Goal: Information Seeking & Learning: Learn about a topic

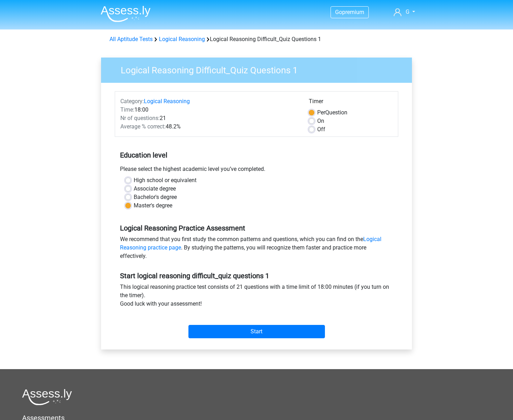
scroll to position [15, 0]
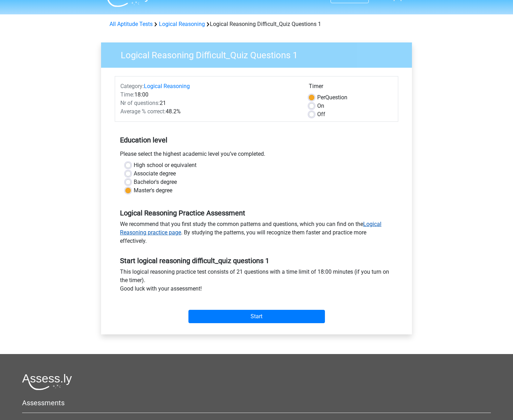
click at [163, 234] on link "Logical Reasoning practice page" at bounding box center [250, 228] width 261 height 15
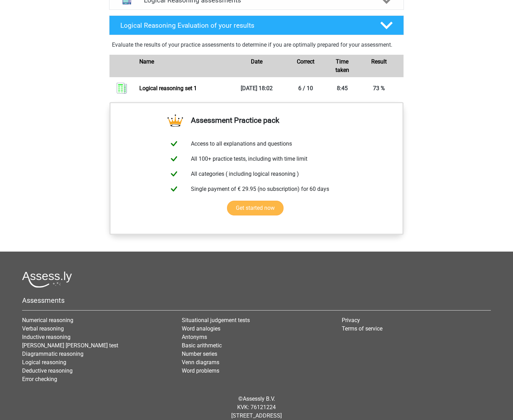
scroll to position [210, 0]
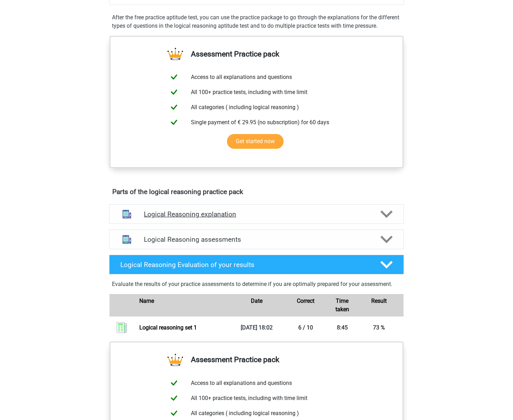
click at [176, 218] on h4 "Logical Reasoning explanation" at bounding box center [256, 214] width 225 height 8
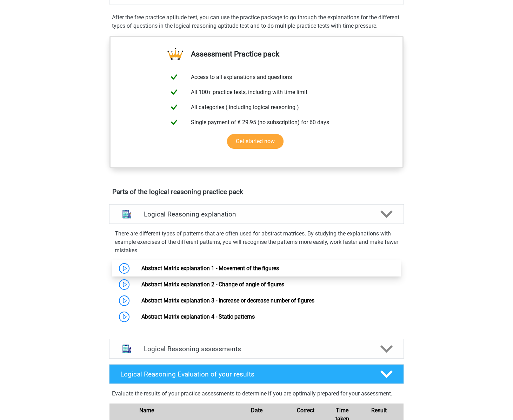
click at [148, 271] on link "Abstract Matrix explanation 1 - Movement of the figures" at bounding box center [209, 268] width 137 height 7
click at [245, 288] on link "Abstract Matrix explanation 2 - Change of angle of figures" at bounding box center [212, 284] width 143 height 7
click at [220, 304] on link "Abstract Matrix explanation 3 - Increase or decrease number of figures" at bounding box center [227, 300] width 173 height 7
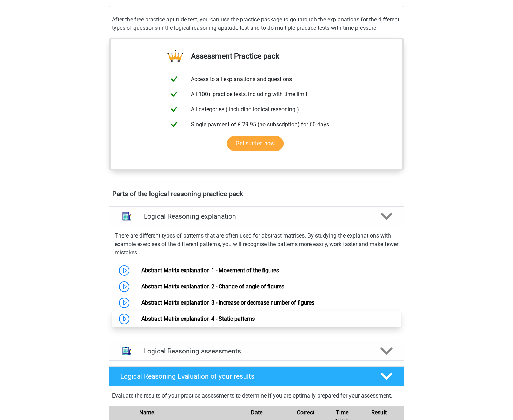
click at [214, 322] on link "Abstract Matrix explanation 4 - Static patterns" at bounding box center [197, 318] width 113 height 7
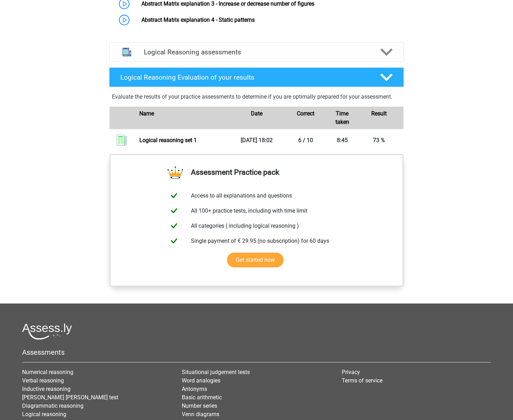
scroll to position [548, 0]
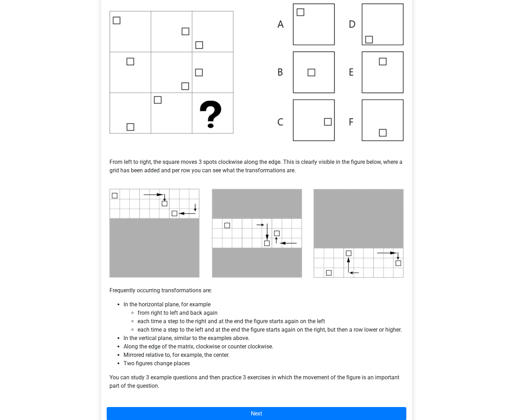
scroll to position [156, 0]
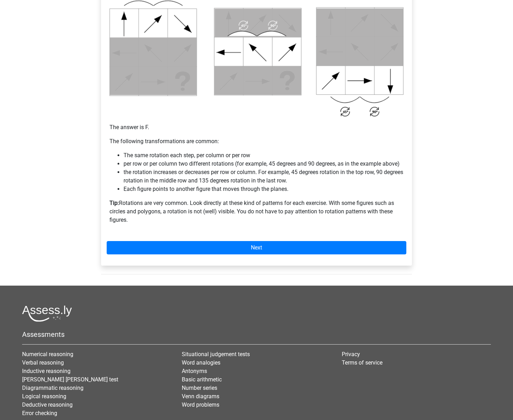
scroll to position [387, 0]
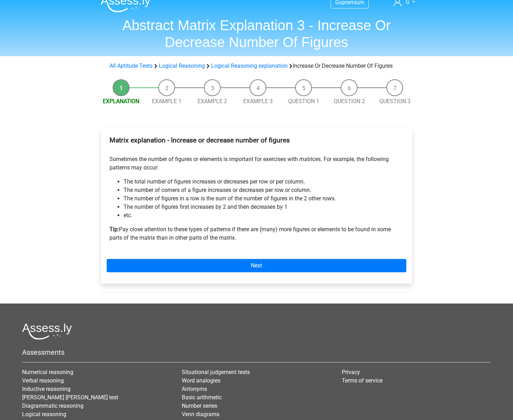
scroll to position [11, 0]
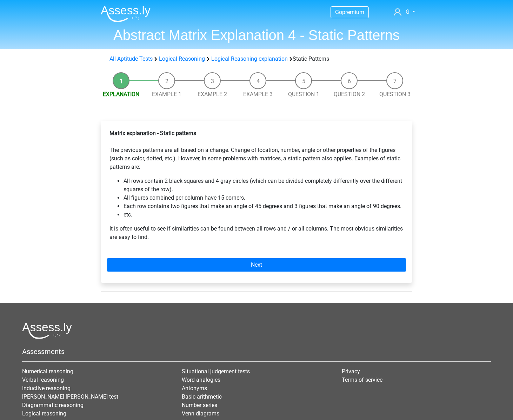
scroll to position [1, 0]
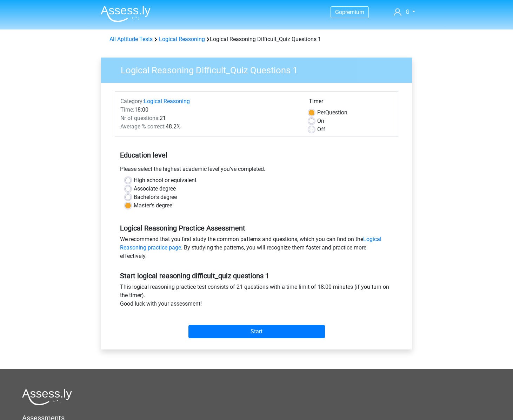
scroll to position [15, 0]
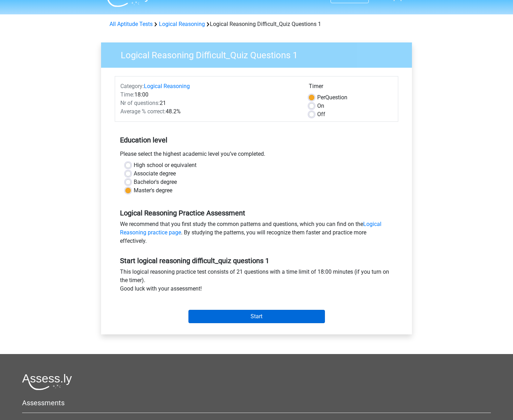
click at [267, 317] on input "Start" at bounding box center [256, 316] width 136 height 13
click at [281, 197] on div "High school or equivalent Associate degree Bachelor's degree Master's degree" at bounding box center [256, 180] width 283 height 39
click at [179, 26] on link "Logical Reasoning" at bounding box center [182, 24] width 46 height 7
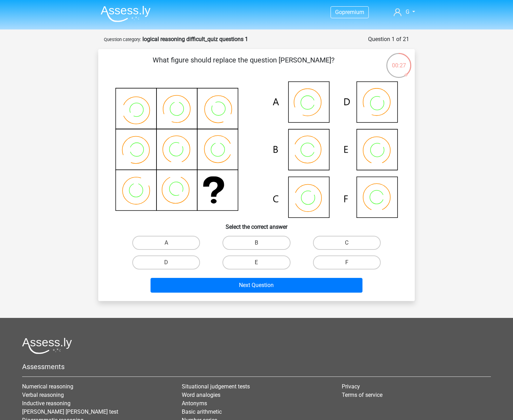
click at [320, 156] on icon at bounding box center [256, 149] width 283 height 136
click at [262, 243] on label "B" at bounding box center [256, 243] width 68 height 14
click at [261, 243] on input "B" at bounding box center [258, 245] width 5 height 5
radio input "true"
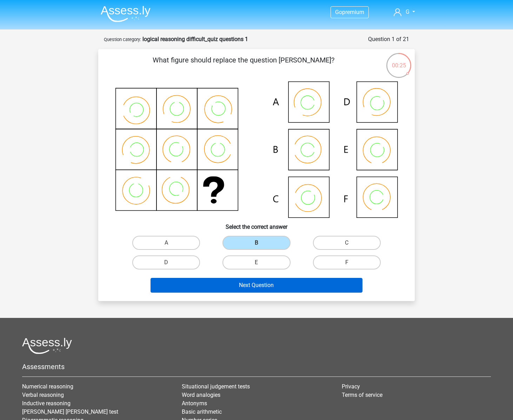
click at [267, 284] on button "Next Question" at bounding box center [256, 285] width 212 height 15
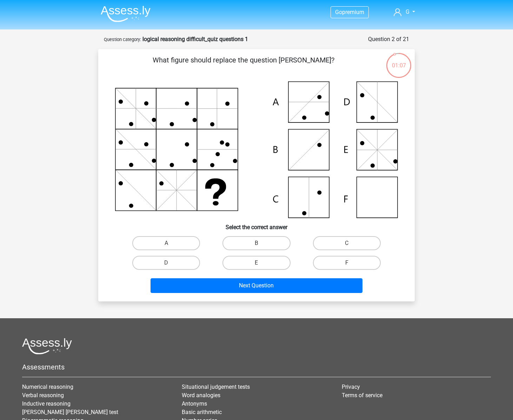
click at [122, 49] on div "What figure should replace the question mark?" at bounding box center [256, 175] width 316 height 252
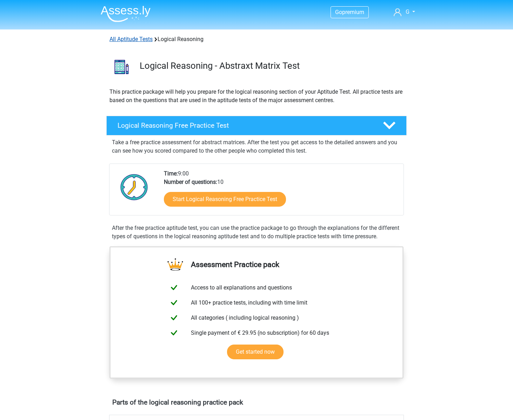
click at [146, 40] on link "All Aptitude Tests" at bounding box center [130, 39] width 43 height 7
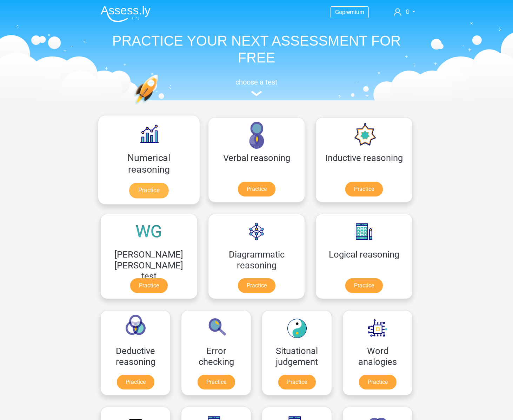
click at [133, 195] on link "Practice" at bounding box center [148, 190] width 39 height 15
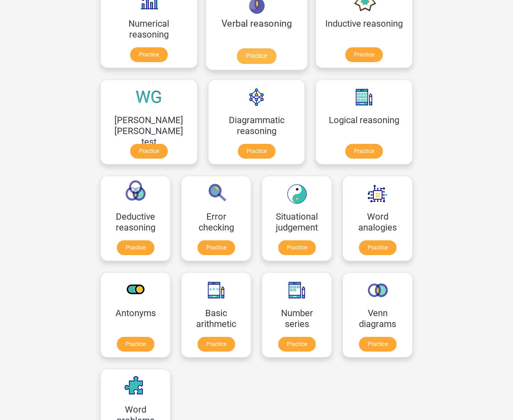
scroll to position [160, 0]
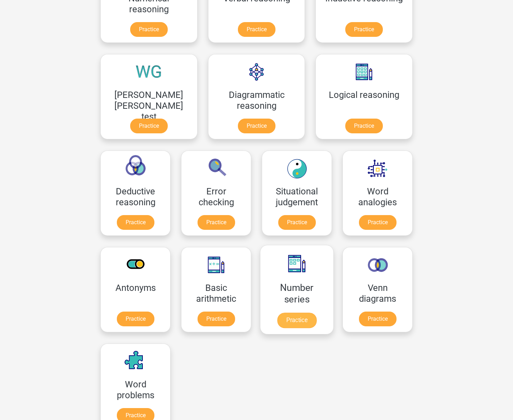
click at [277, 321] on link "Practice" at bounding box center [296, 320] width 39 height 15
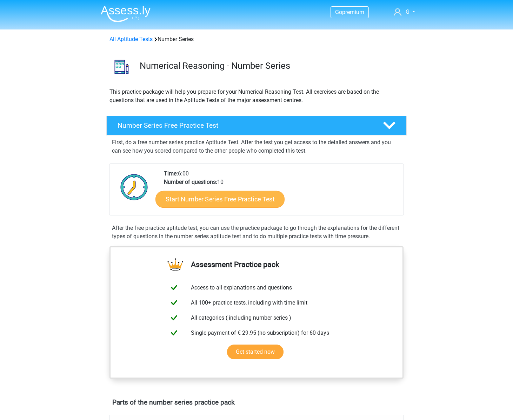
click at [210, 196] on link "Start Number Series Free Practice Test" at bounding box center [219, 198] width 129 height 17
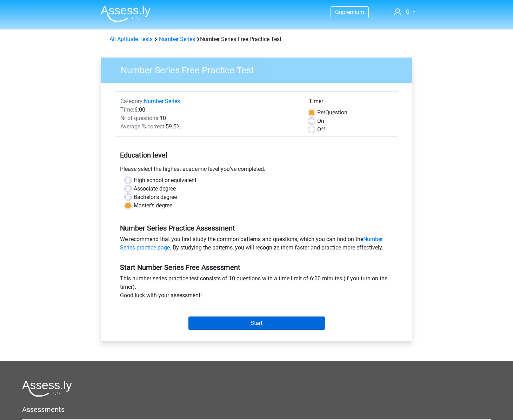
click at [248, 327] on input "Start" at bounding box center [256, 322] width 136 height 13
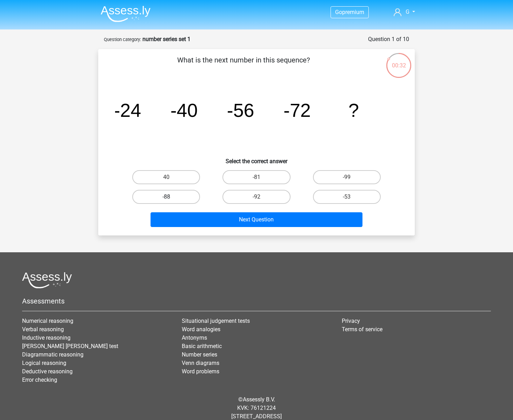
click at [189, 198] on label "-88" at bounding box center [166, 197] width 68 height 14
click at [171, 198] on input "-88" at bounding box center [168, 199] width 5 height 5
radio input "true"
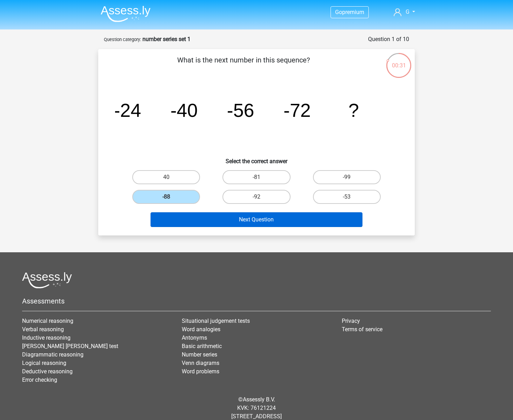
click at [266, 220] on button "Next Question" at bounding box center [256, 219] width 212 height 15
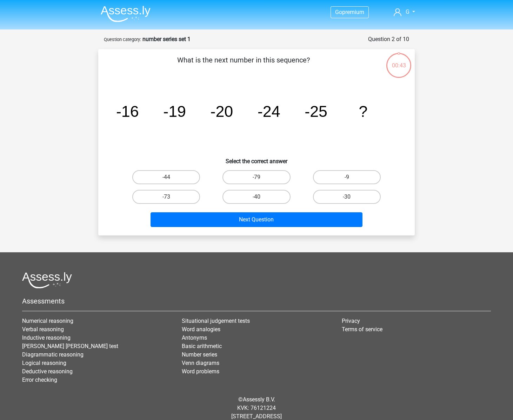
scroll to position [18, 0]
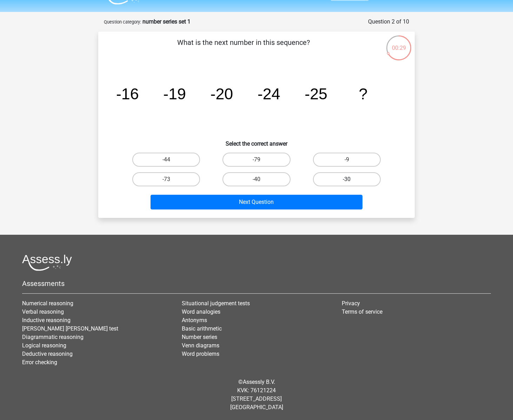
click at [368, 176] on label "-30" at bounding box center [347, 179] width 68 height 14
click at [351, 179] on input "-30" at bounding box center [349, 181] width 5 height 5
radio input "true"
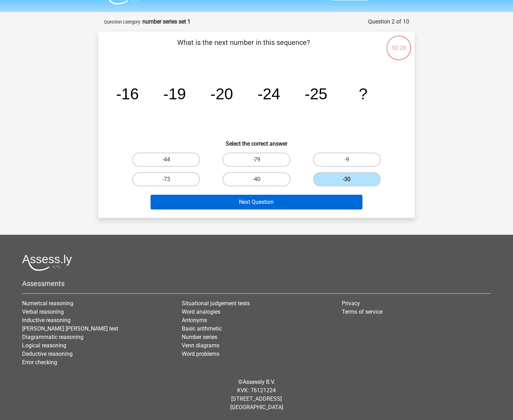
click at [299, 204] on button "Next Question" at bounding box center [256, 202] width 212 height 15
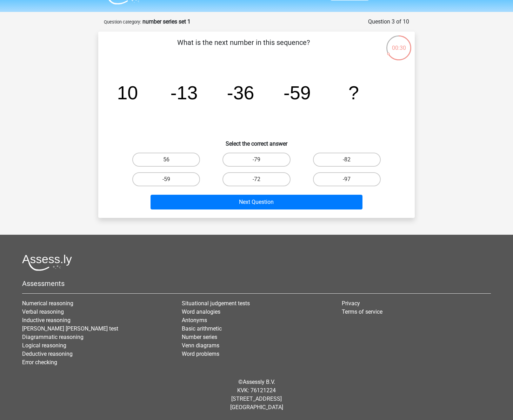
click at [347, 160] on input "-82" at bounding box center [349, 162] width 5 height 5
radio input "true"
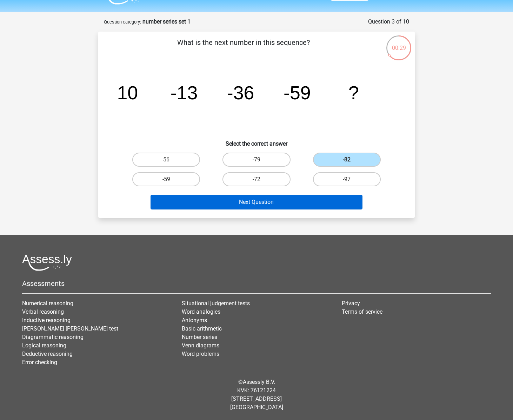
click at [298, 201] on button "Next Question" at bounding box center [256, 202] width 212 height 15
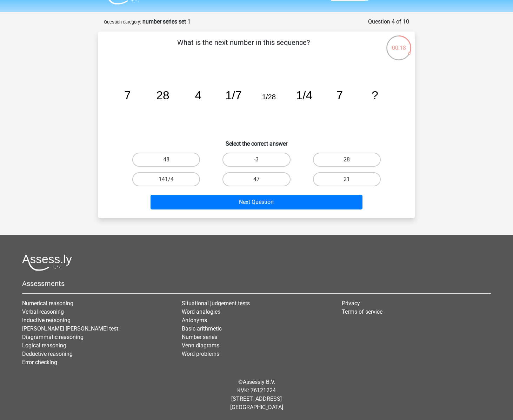
click at [307, 96] on tspan "1/4" at bounding box center [304, 95] width 16 height 13
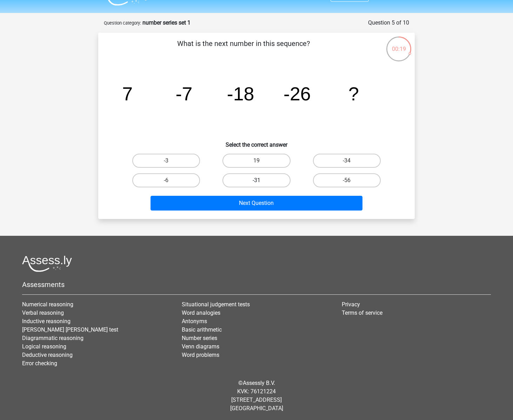
click at [270, 179] on label "-31" at bounding box center [256, 180] width 68 height 14
click at [261, 180] on input "-31" at bounding box center [258, 182] width 5 height 5
radio input "true"
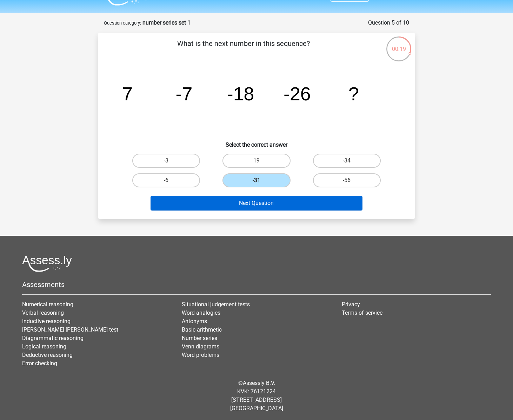
click at [269, 205] on button "Next Question" at bounding box center [256, 203] width 212 height 15
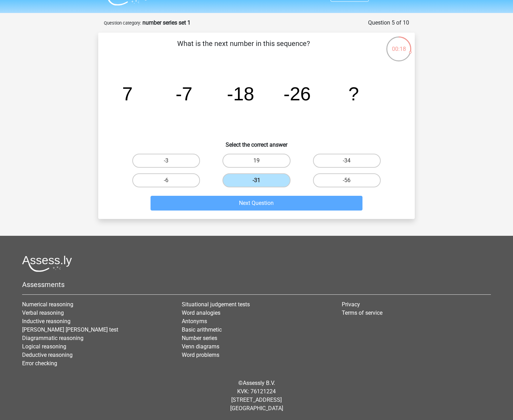
scroll to position [18, 0]
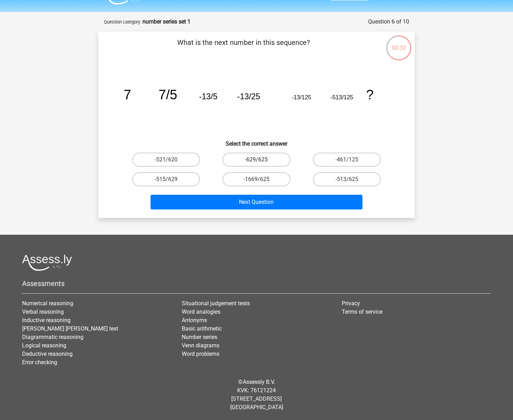
click at [259, 157] on label "-629/625" at bounding box center [256, 160] width 68 height 14
click at [259, 160] on input "-629/625" at bounding box center [258, 162] width 5 height 5
radio input "true"
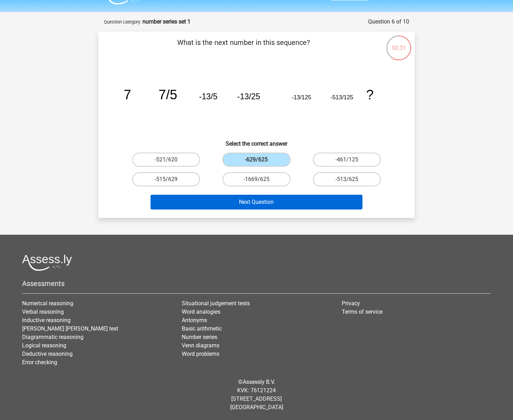
click at [279, 199] on button "Next Question" at bounding box center [256, 202] width 212 height 15
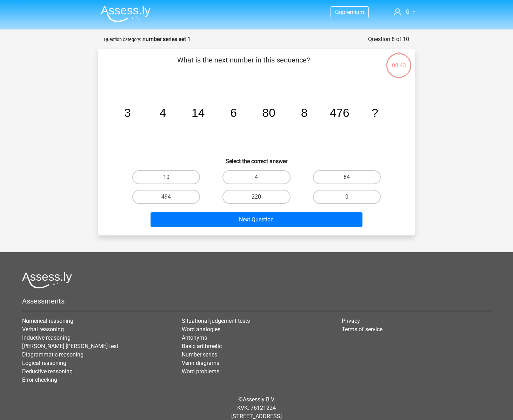
scroll to position [18, 0]
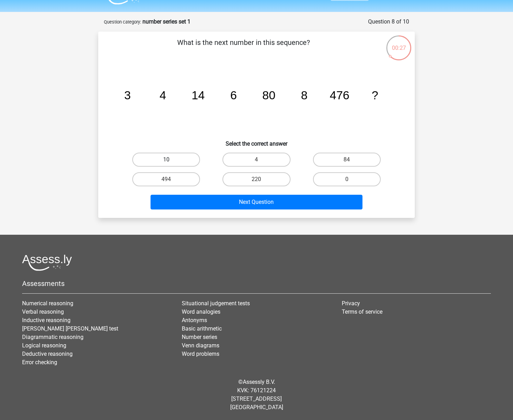
click at [178, 157] on label "10" at bounding box center [166, 160] width 68 height 14
click at [171, 160] on input "10" at bounding box center [168, 162] width 5 height 5
radio input "true"
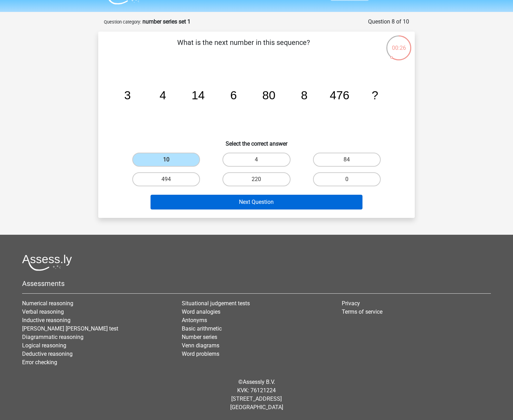
click at [282, 204] on button "Next Question" at bounding box center [256, 202] width 212 height 15
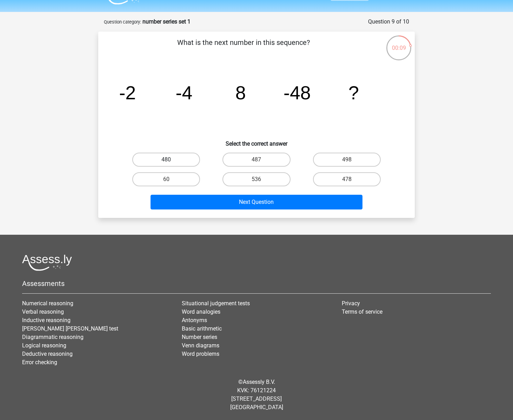
click at [185, 160] on label "480" at bounding box center [166, 160] width 68 height 14
click at [171, 160] on input "480" at bounding box center [168, 162] width 5 height 5
radio input "true"
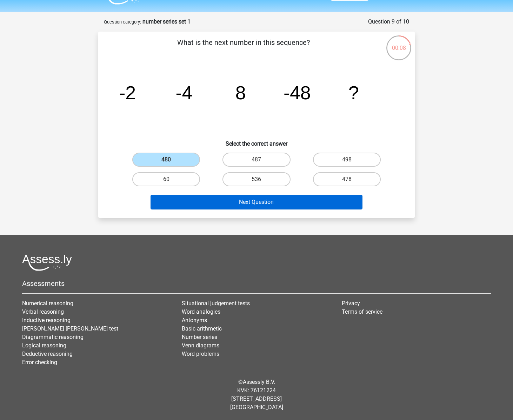
click at [304, 201] on button "Next Question" at bounding box center [256, 202] width 212 height 15
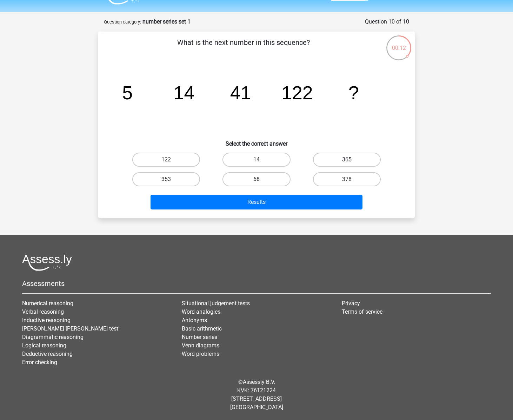
click at [355, 154] on label "365" at bounding box center [347, 160] width 68 height 14
click at [351, 160] on input "365" at bounding box center [349, 162] width 5 height 5
radio input "true"
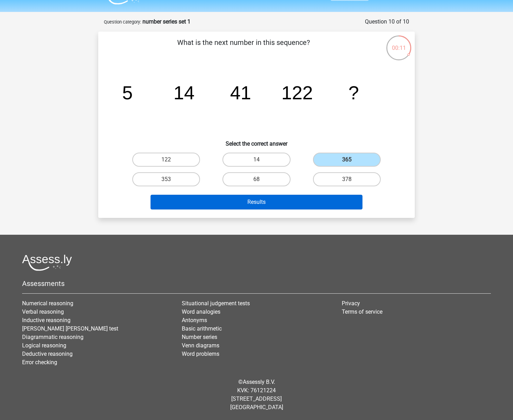
click at [295, 204] on button "Results" at bounding box center [256, 202] width 212 height 15
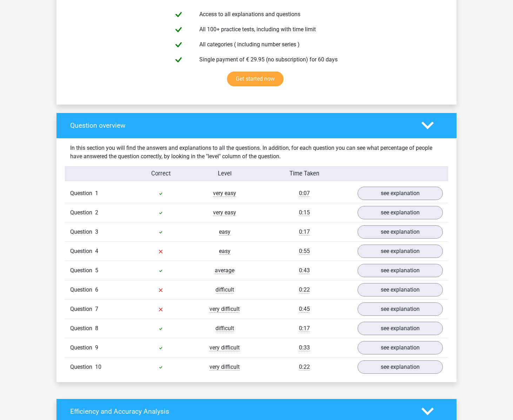
scroll to position [408, 0]
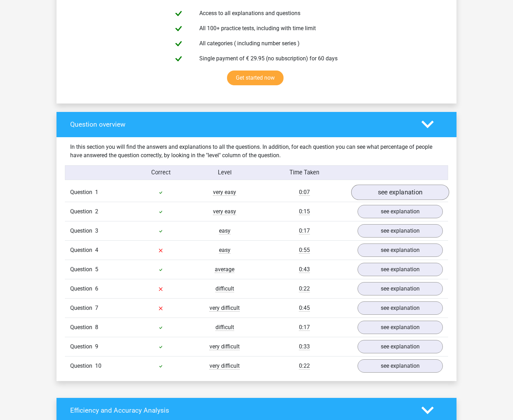
click at [384, 195] on link "see explanation" at bounding box center [400, 191] width 98 height 15
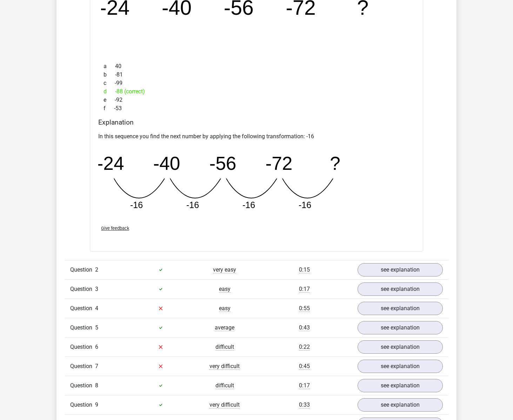
scroll to position [667, 0]
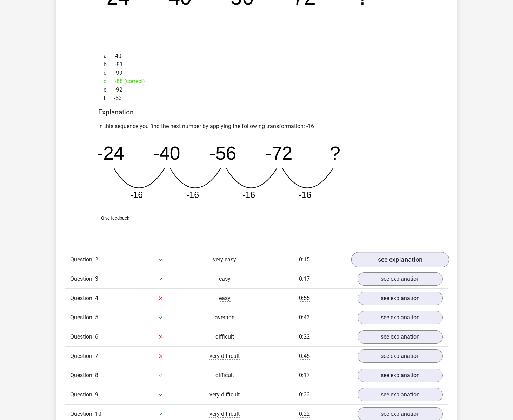
click at [395, 257] on link "see explanation" at bounding box center [400, 259] width 98 height 15
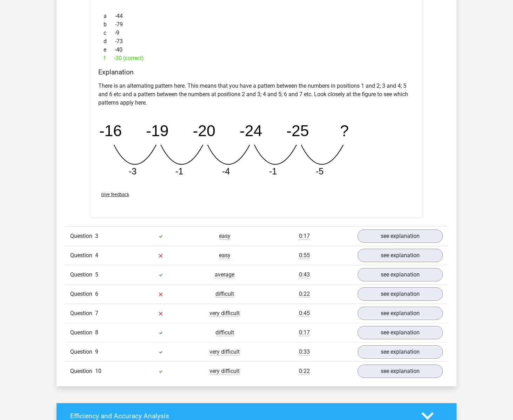
scroll to position [1035, 0]
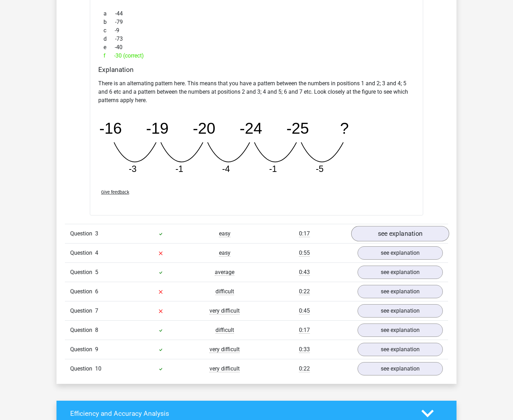
click at [400, 233] on link "see explanation" at bounding box center [400, 233] width 98 height 15
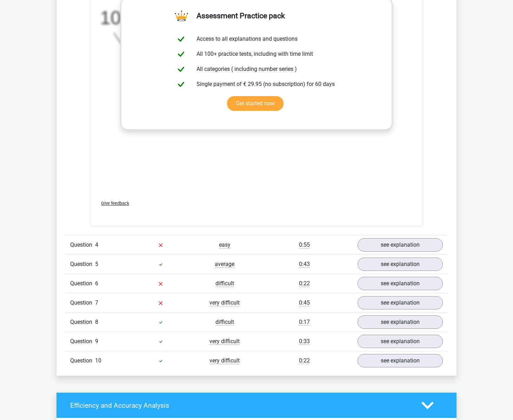
scroll to position [1483, 0]
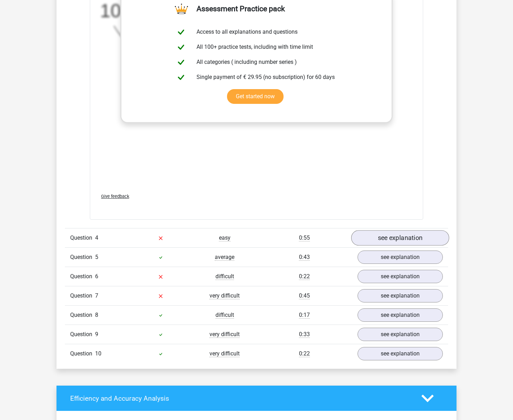
click at [399, 235] on link "see explanation" at bounding box center [400, 237] width 98 height 15
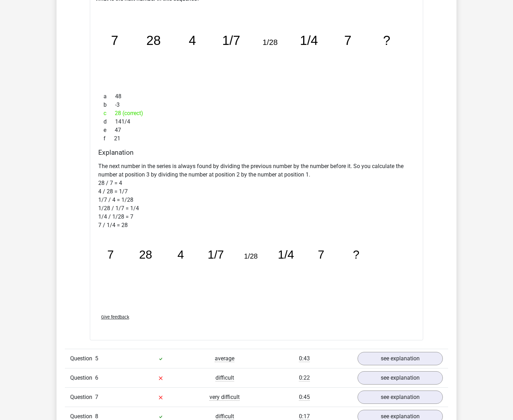
scroll to position [1861, 0]
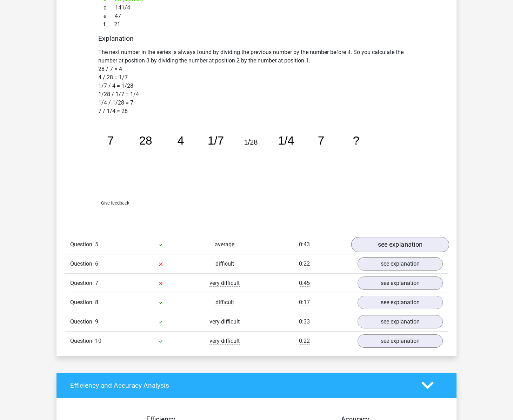
click at [408, 248] on link "see explanation" at bounding box center [400, 244] width 98 height 15
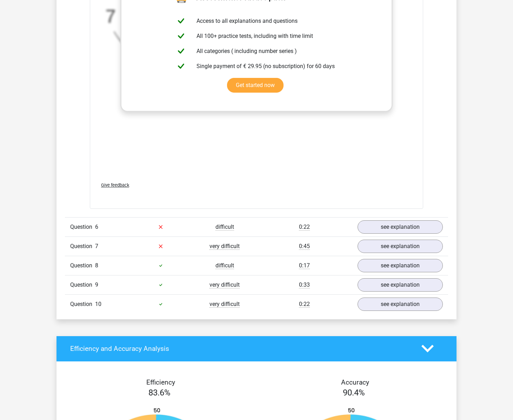
scroll to position [2352, 0]
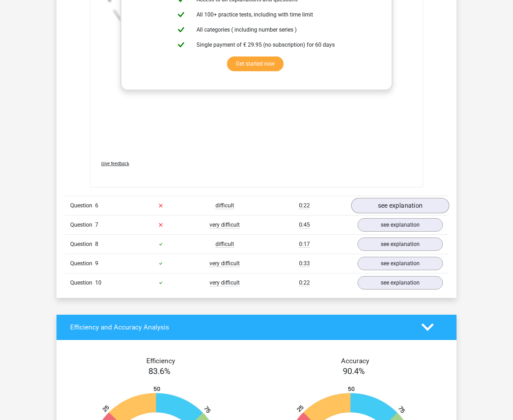
click at [385, 206] on link "see explanation" at bounding box center [400, 205] width 98 height 15
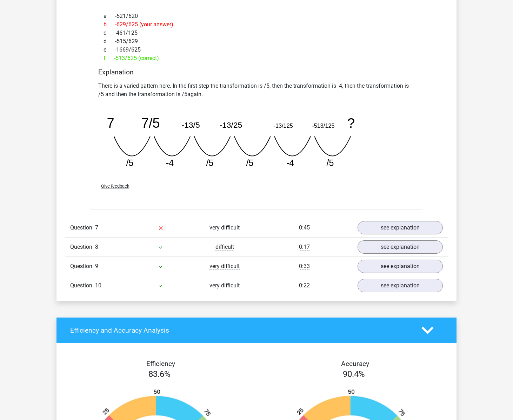
scroll to position [2674, 0]
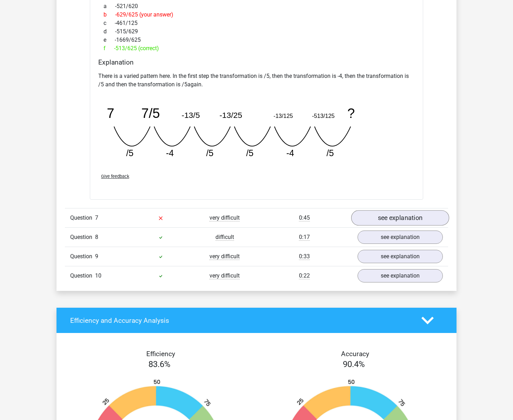
click at [389, 216] on link "see explanation" at bounding box center [400, 217] width 98 height 15
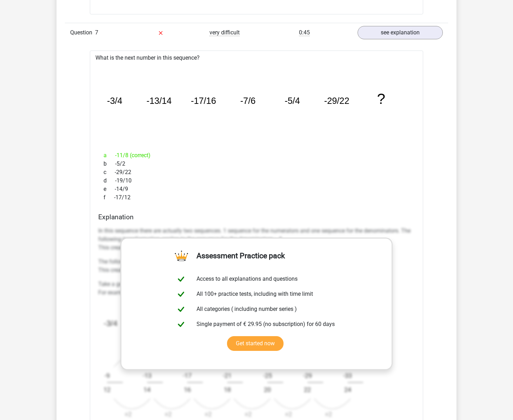
scroll to position [2854, 0]
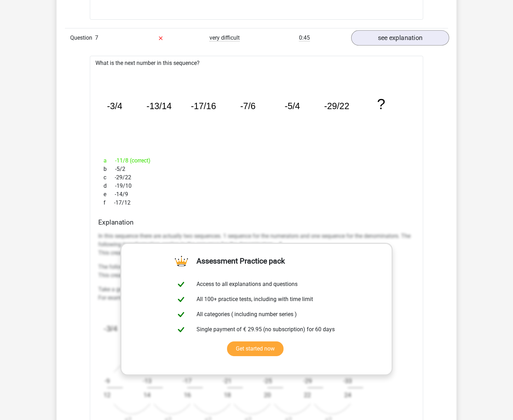
click at [410, 39] on link "see explanation" at bounding box center [400, 37] width 98 height 15
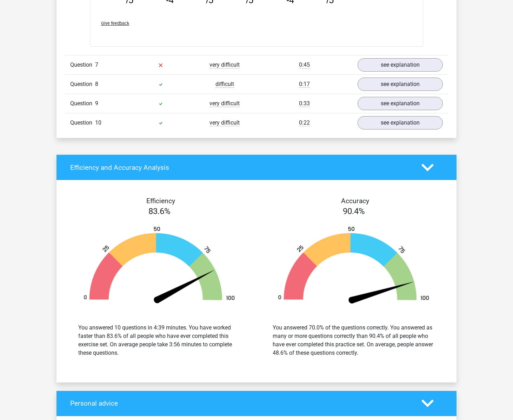
scroll to position [2825, 0]
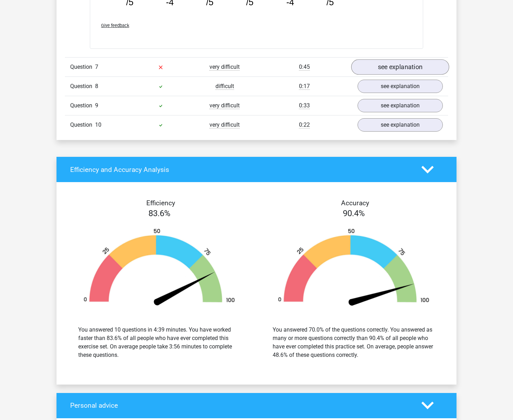
click at [402, 62] on link "see explanation" at bounding box center [400, 66] width 98 height 15
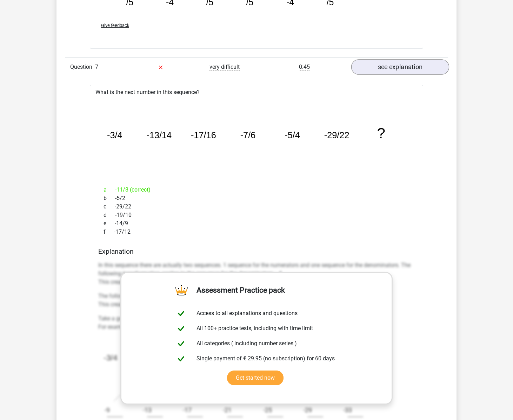
click at [399, 65] on link "see explanation" at bounding box center [400, 66] width 98 height 15
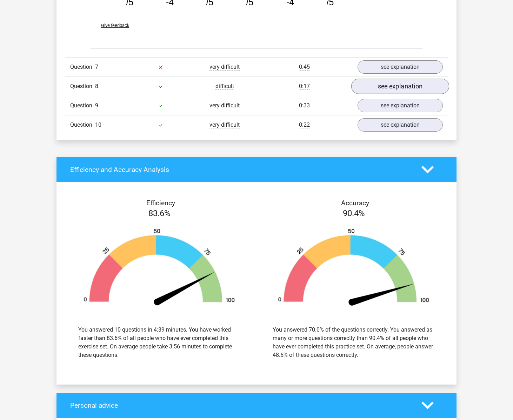
click at [399, 88] on link "see explanation" at bounding box center [400, 86] width 98 height 15
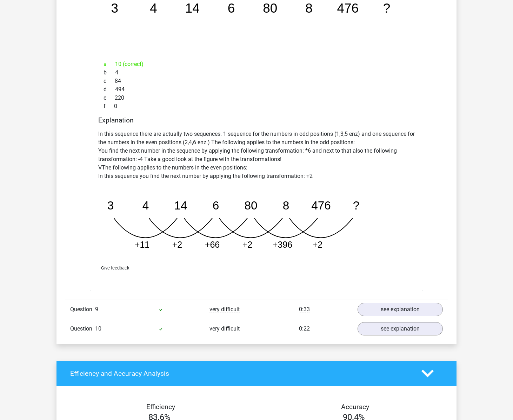
scroll to position [2971, 0]
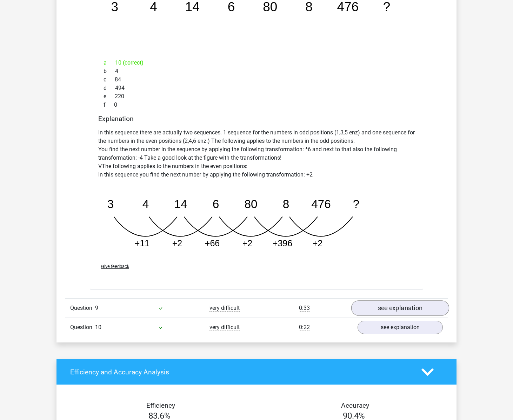
click at [387, 307] on link "see explanation" at bounding box center [400, 307] width 98 height 15
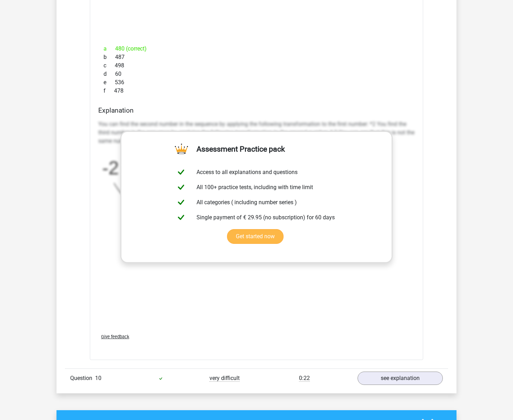
scroll to position [3405, 0]
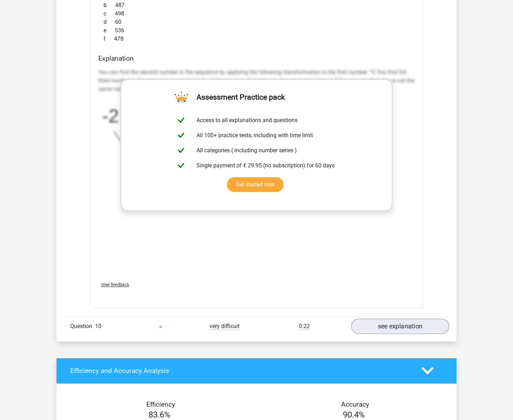
click at [393, 323] on link "see explanation" at bounding box center [400, 325] width 98 height 15
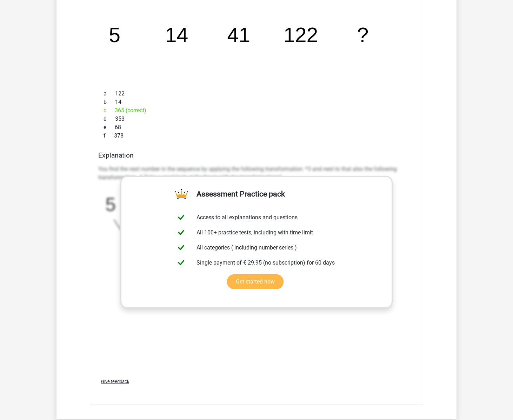
scroll to position [3758, 0]
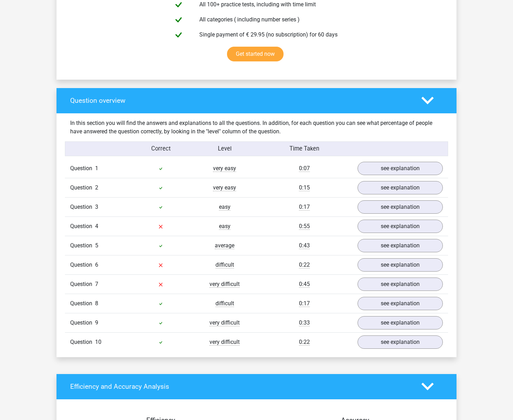
scroll to position [430, 0]
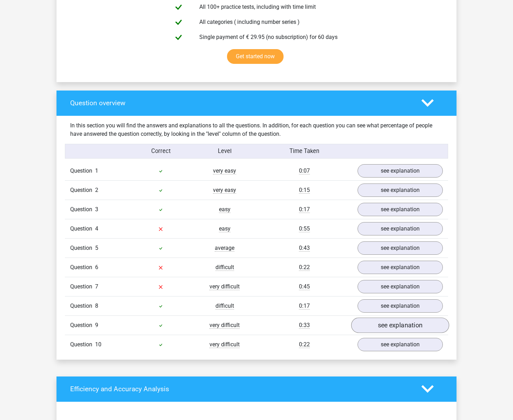
click at [389, 327] on link "see explanation" at bounding box center [400, 324] width 98 height 15
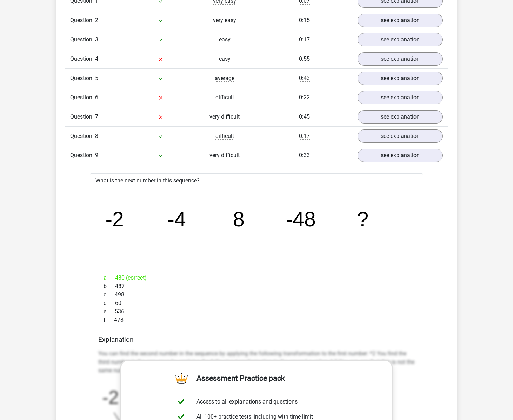
scroll to position [595, 0]
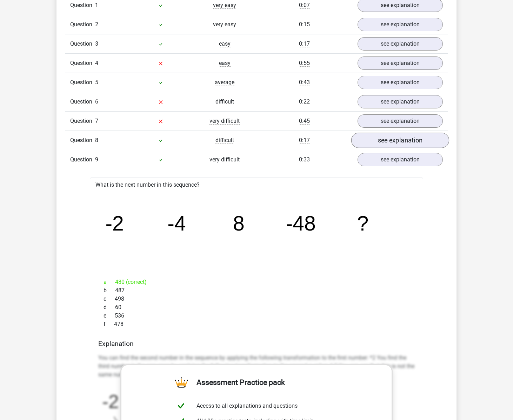
click at [385, 137] on link "see explanation" at bounding box center [400, 140] width 98 height 15
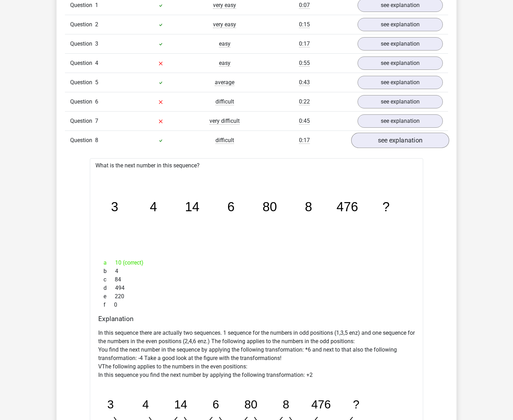
click at [385, 137] on link "see explanation" at bounding box center [400, 140] width 98 height 15
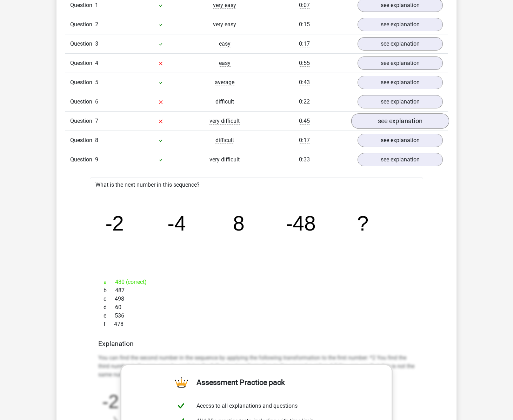
click at [393, 122] on link "see explanation" at bounding box center [400, 120] width 98 height 15
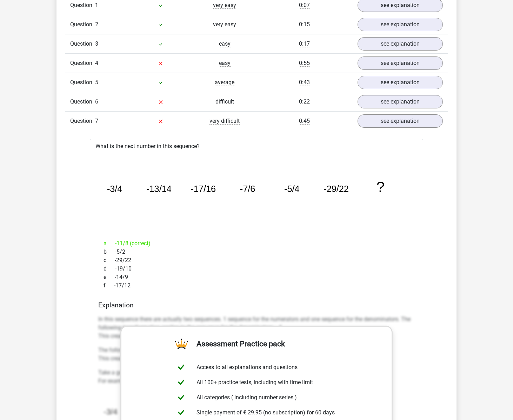
click at [390, 93] on div "Question 6 difficult 0:22 see explanation" at bounding box center [256, 101] width 383 height 19
click at [388, 100] on link "see explanation" at bounding box center [400, 101] width 98 height 15
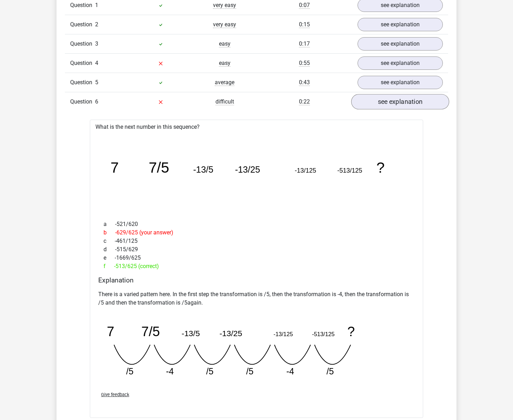
click at [388, 101] on link "see explanation" at bounding box center [400, 101] width 98 height 15
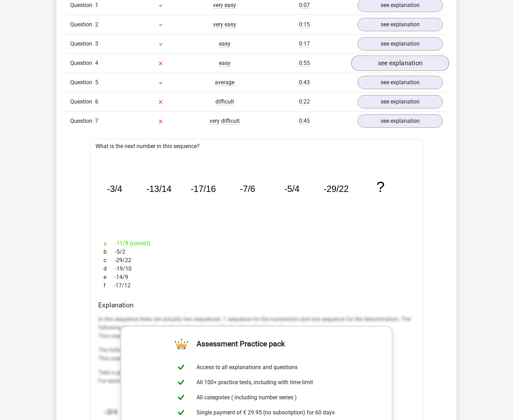
click at [393, 62] on link "see explanation" at bounding box center [400, 62] width 98 height 15
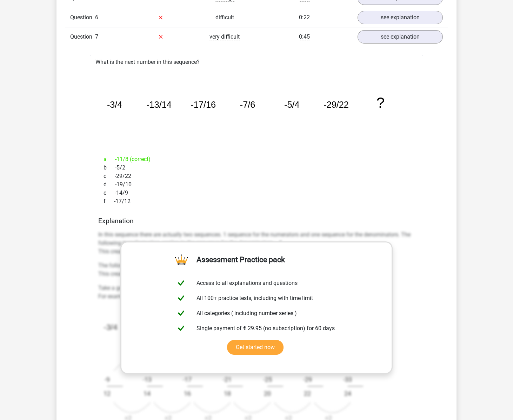
scroll to position [1031, 0]
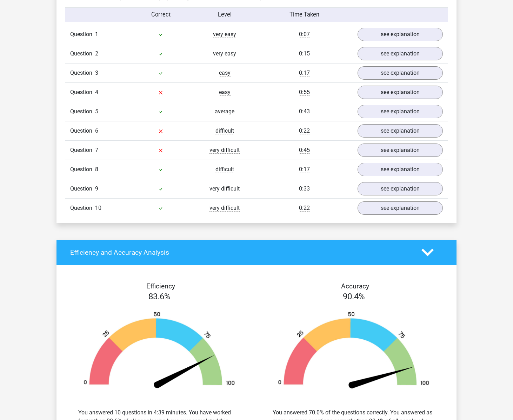
scroll to position [559, 0]
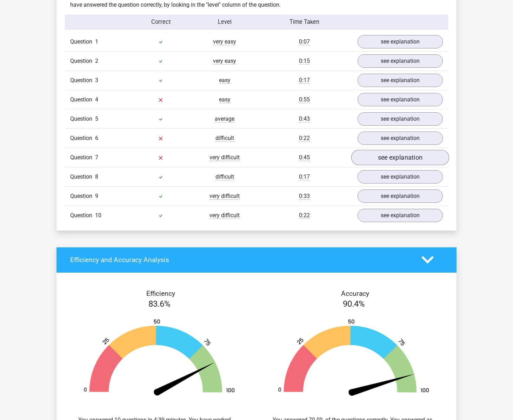
click at [379, 158] on link "see explanation" at bounding box center [400, 157] width 98 height 15
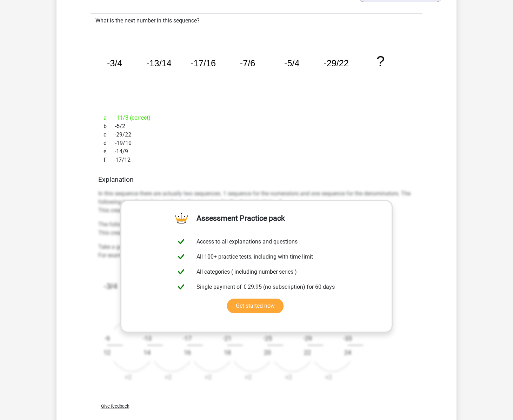
scroll to position [732, 0]
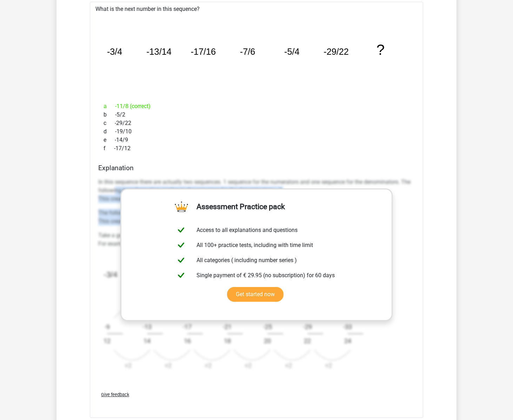
drag, startPoint x: 115, startPoint y: 192, endPoint x: 118, endPoint y: 223, distance: 31.4
click at [118, 223] on div "In this sequence there are actually two sequences. 1 sequence for the numerator…" at bounding box center [256, 277] width 316 height 204
click at [118, 223] on p "The following transformation applies to the sequence for the numerators: +2 Thi…" at bounding box center [256, 217] width 316 height 17
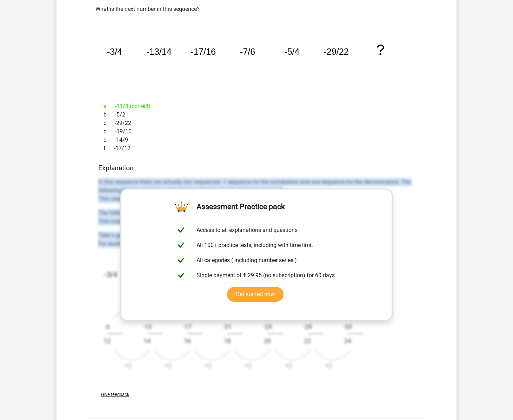
drag, startPoint x: 97, startPoint y: 179, endPoint x: 416, endPoint y: 242, distance: 325.0
click at [416, 242] on div "Explanation In this sequence there are actually two sequences. 1 sequence for t…" at bounding box center [256, 274] width 322 height 221
copy div "In this sequence there are actually two sequences. 1 sequence for the numerator…"
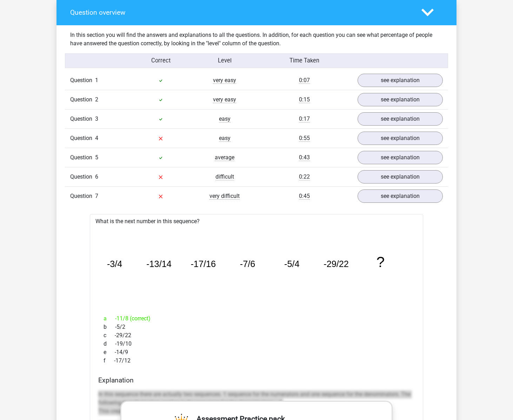
scroll to position [519, 0]
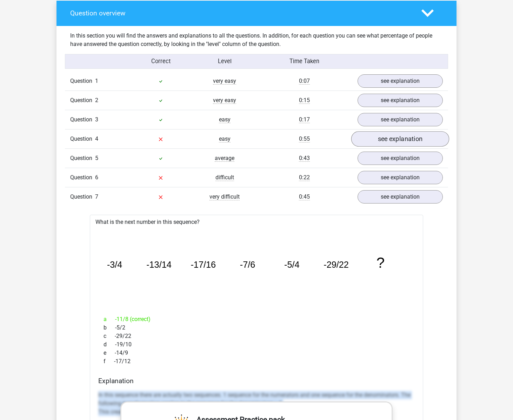
click at [420, 140] on link "see explanation" at bounding box center [400, 138] width 98 height 15
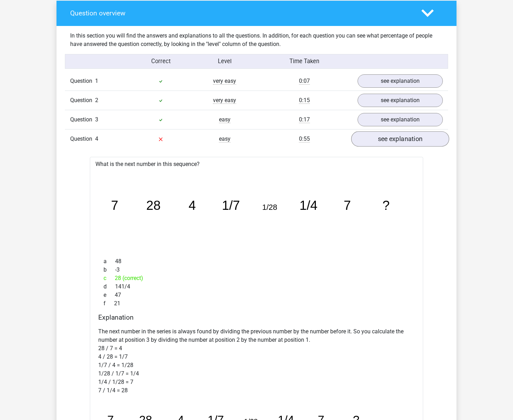
click at [420, 140] on link "see explanation" at bounding box center [400, 138] width 98 height 15
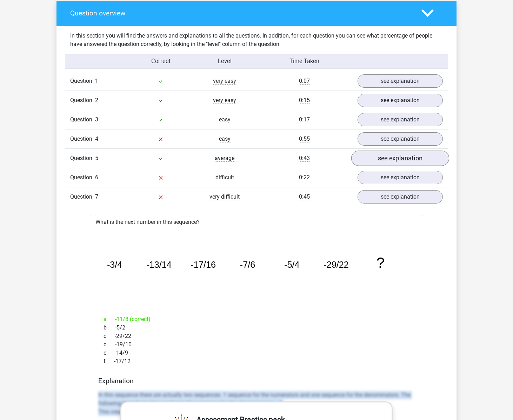
click at [389, 159] on link "see explanation" at bounding box center [400, 157] width 98 height 15
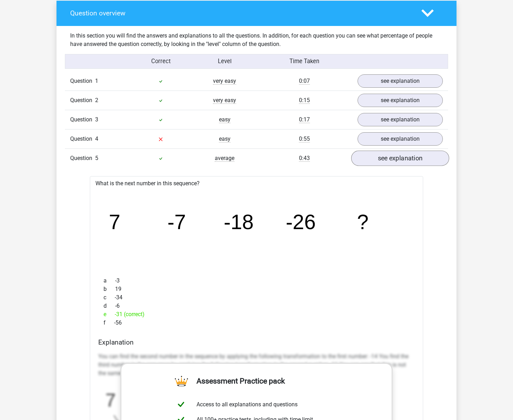
click at [389, 159] on link "see explanation" at bounding box center [400, 157] width 98 height 15
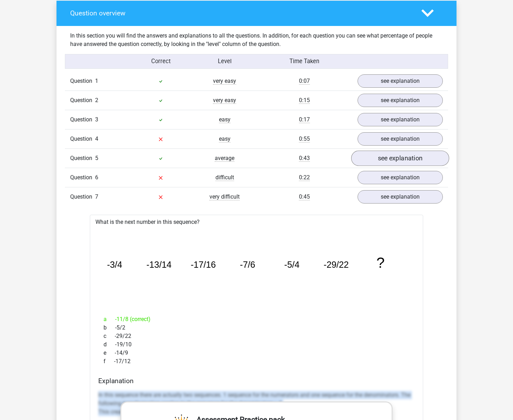
click at [389, 159] on link "see explanation" at bounding box center [400, 157] width 98 height 15
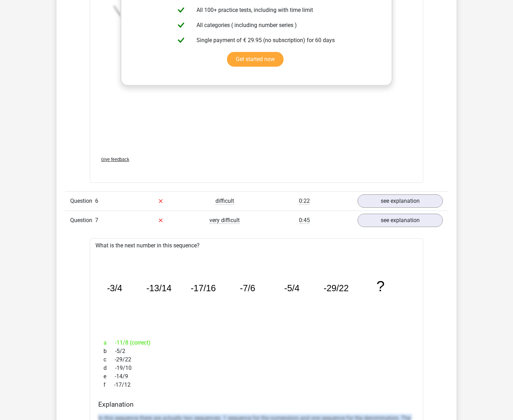
scroll to position [939, 0]
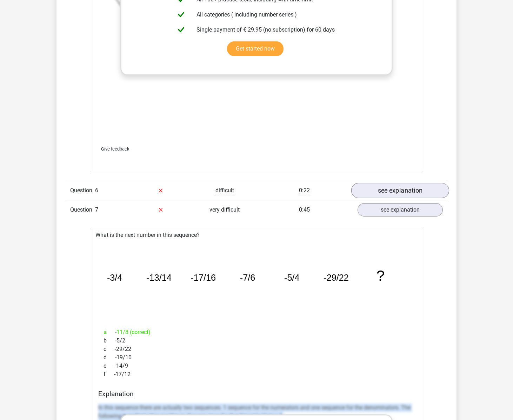
click at [424, 194] on link "see explanation" at bounding box center [400, 190] width 98 height 15
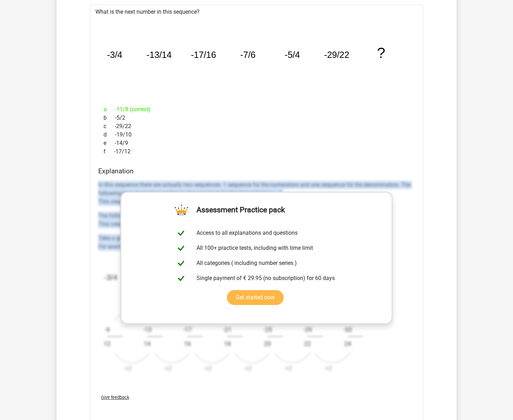
scroll to position [1481, 0]
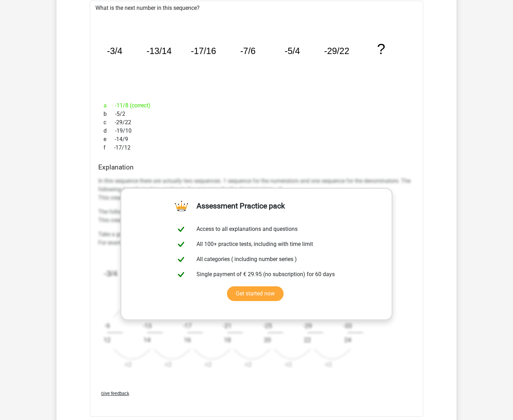
drag, startPoint x: 95, startPoint y: 256, endPoint x: 376, endPoint y: 367, distance: 302.5
click at [377, 368] on div "What is the next number in this sequence? image/svg+xml -3/4 -13/14 -17/16 -7/6…" at bounding box center [256, 209] width 333 height 416
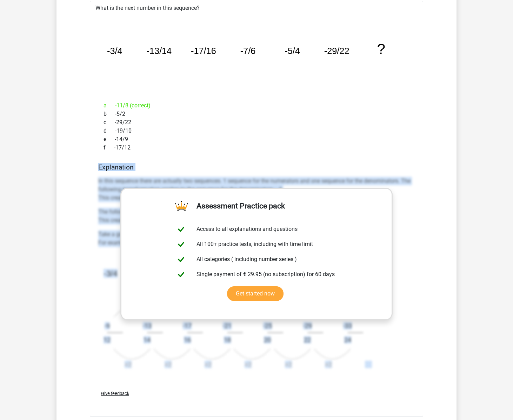
drag, startPoint x: 99, startPoint y: 167, endPoint x: 107, endPoint y: 387, distance: 220.1
click at [107, 387] on div "What is the next number in this sequence? image/svg+xml -3/4 -13/14 -17/16 -7/6…" at bounding box center [256, 209] width 333 height 416
copy div "Explanation In this sequence there are actually two sequences. 1 sequence for t…"
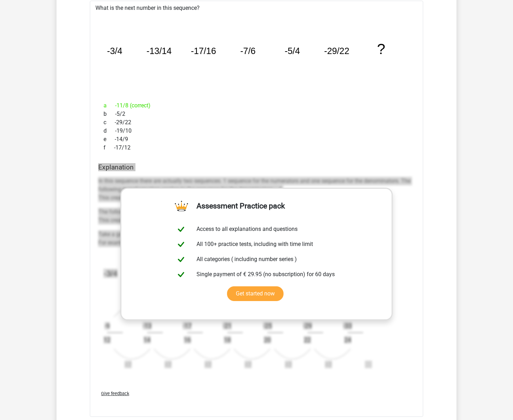
click at [99, 196] on p "In this sequence there are actually two sequences. 1 sequence for the numerator…" at bounding box center [256, 189] width 316 height 25
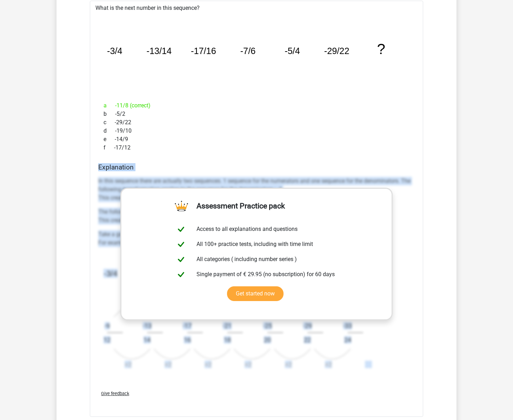
click at [216, 175] on div "In this sequence there are actually two sequences. 1 sequence for the numerator…" at bounding box center [256, 276] width 316 height 204
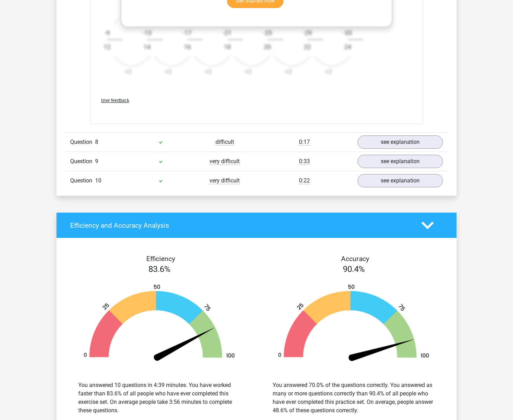
scroll to position [1794, 0]
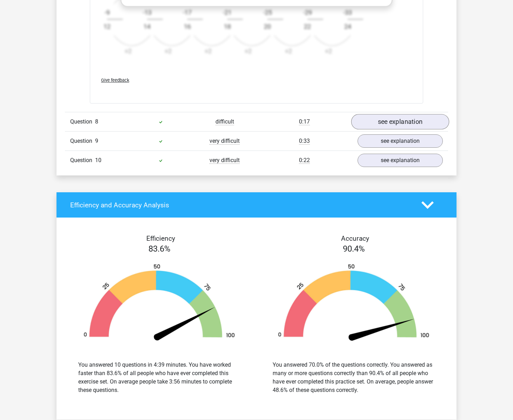
click at [400, 123] on link "see explanation" at bounding box center [400, 121] width 98 height 15
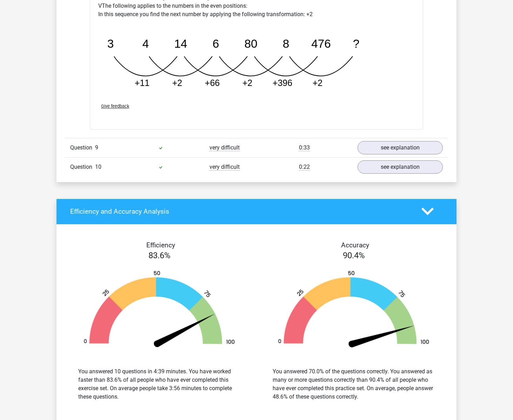
scroll to position [2149, 0]
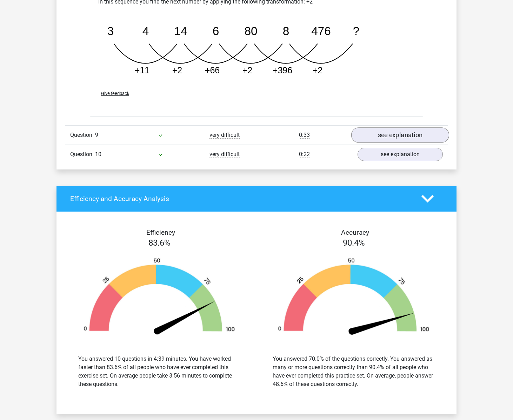
click at [414, 139] on link "see explanation" at bounding box center [400, 134] width 98 height 15
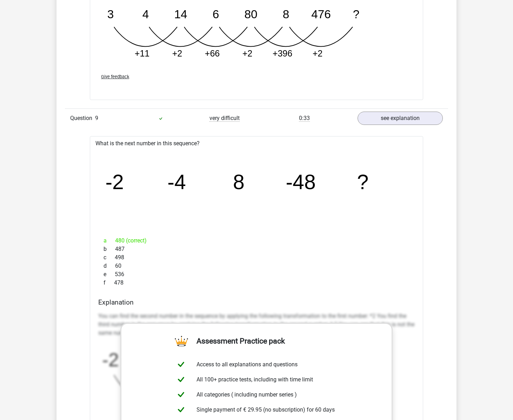
scroll to position [2277, 0]
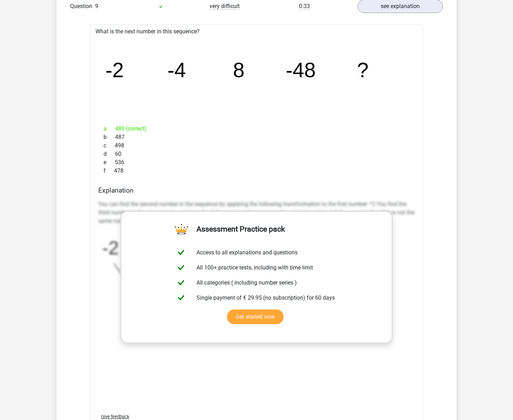
drag, startPoint x: 98, startPoint y: 189, endPoint x: 96, endPoint y: 193, distance: 4.2
click at [96, 193] on div "Explanation You can find the second number in the sequence by applying the foll…" at bounding box center [256, 296] width 322 height 221
drag, startPoint x: 99, startPoint y: 189, endPoint x: 164, endPoint y: 204, distance: 66.5
click at [164, 204] on div "Explanation You can find the second number in the sequence by applying the foll…" at bounding box center [256, 296] width 322 height 221
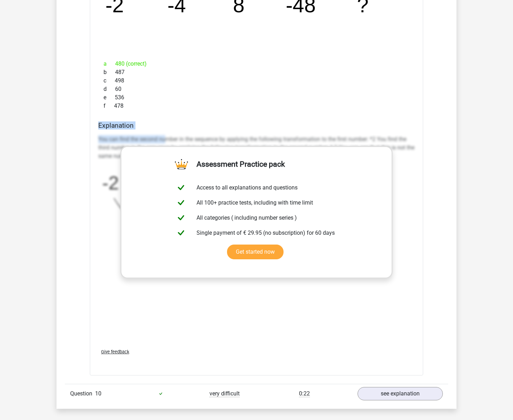
scroll to position [2345, 0]
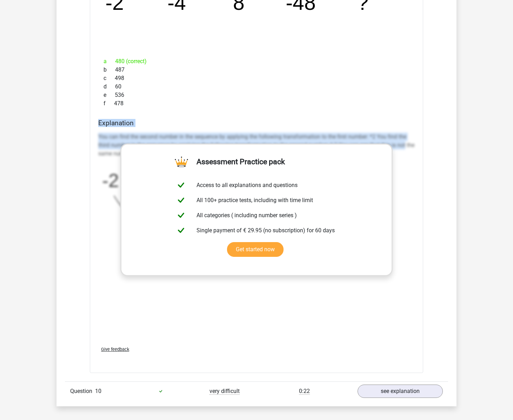
click at [410, 147] on p "You can find the second number in the sequence by applying the following transf…" at bounding box center [256, 145] width 316 height 25
copy div "Explanation You can find the second number in the sequence by applying the foll…"
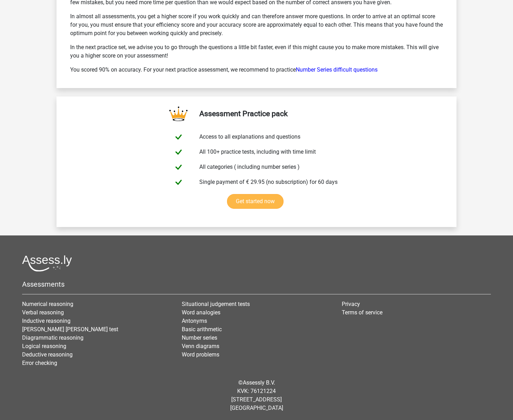
scroll to position [3057, 0]
click at [283, 194] on link "Get started now" at bounding box center [255, 201] width 56 height 15
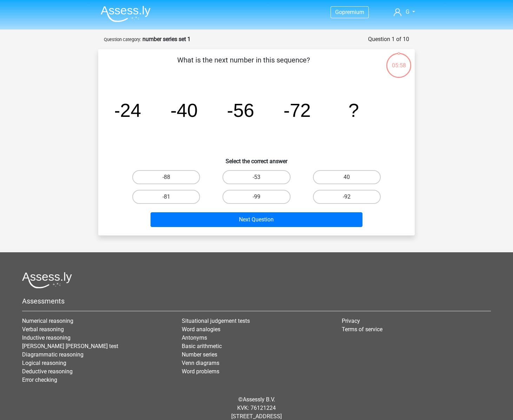
click at [118, 15] on img at bounding box center [126, 14] width 50 height 16
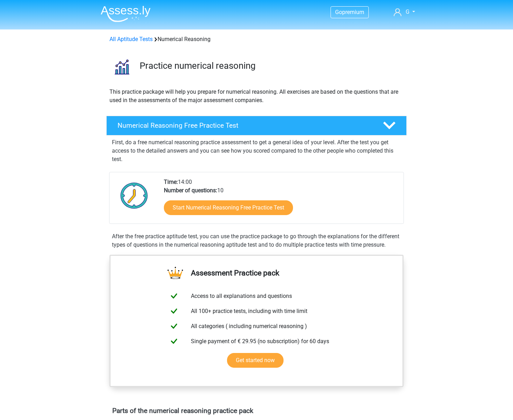
scroll to position [8, 0]
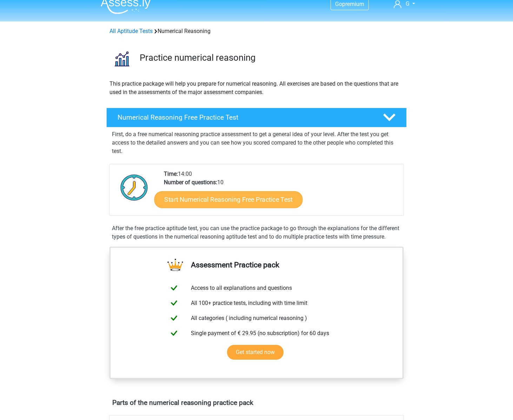
click at [227, 191] on link "Start Numerical Reasoning Free Practice Test" at bounding box center [228, 199] width 148 height 17
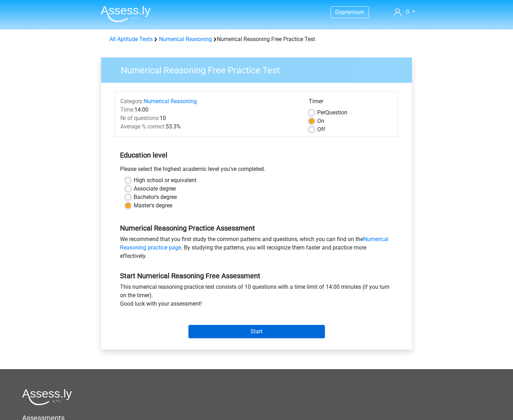
click at [269, 334] on input "Start" at bounding box center [256, 331] width 136 height 13
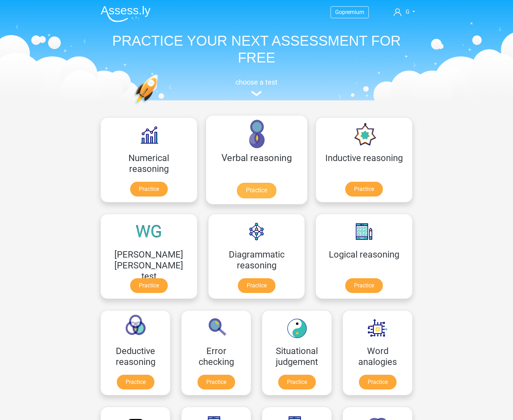
click at [237, 192] on link "Practice" at bounding box center [256, 190] width 39 height 15
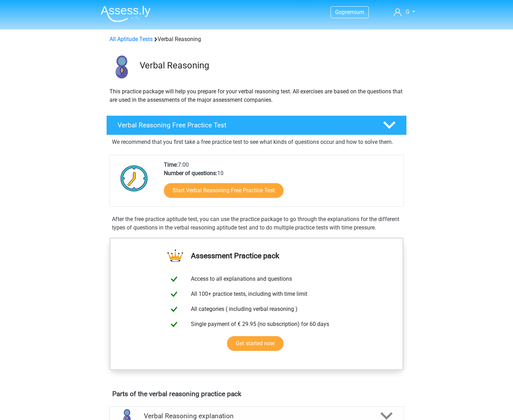
click at [229, 192] on link "Start Verbal Reasoning Free Practice Test" at bounding box center [224, 190] width 120 height 15
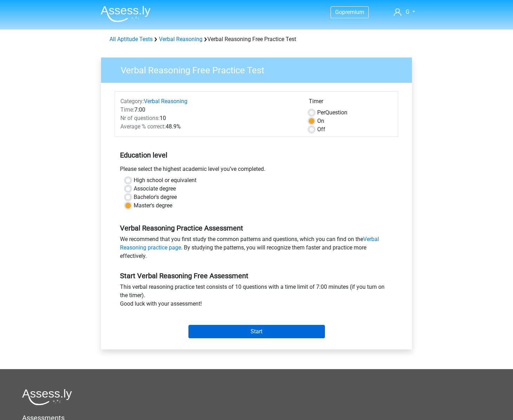
click at [275, 325] on div "Start" at bounding box center [256, 326] width 283 height 25
click at [274, 329] on input "Start" at bounding box center [256, 331] width 136 height 13
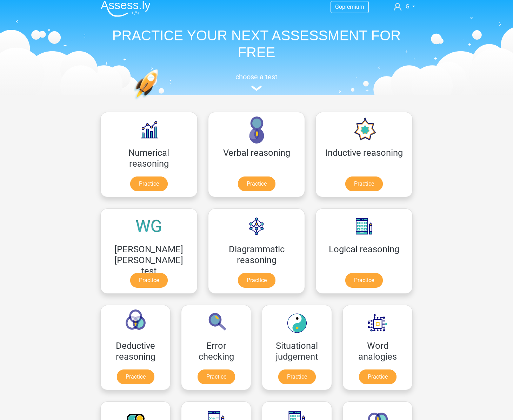
scroll to position [6, 0]
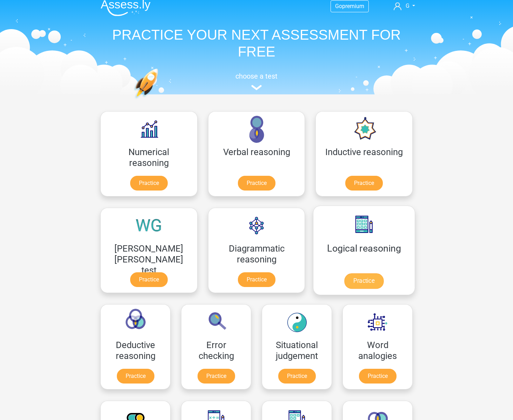
click at [344, 281] on link "Practice" at bounding box center [363, 280] width 39 height 15
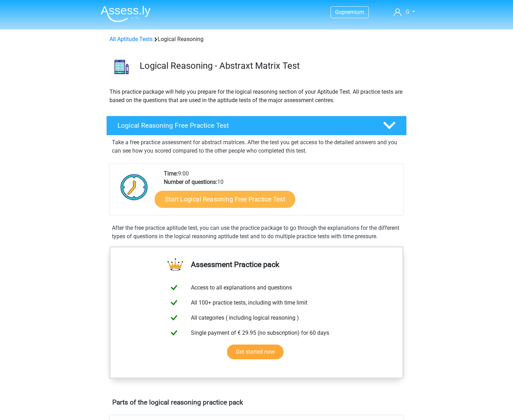
click at [240, 201] on link "Start Logical Reasoning Free Practice Test" at bounding box center [225, 198] width 140 height 17
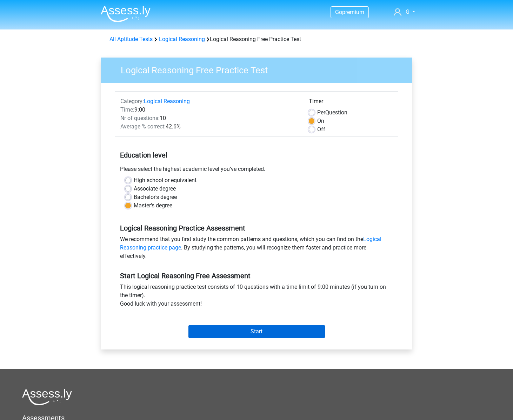
click at [287, 326] on input "Start" at bounding box center [256, 331] width 136 height 13
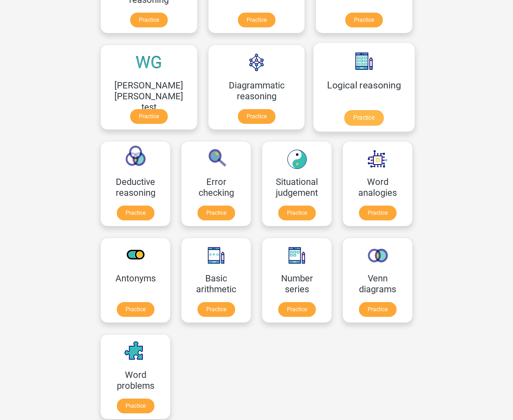
scroll to position [169, 0]
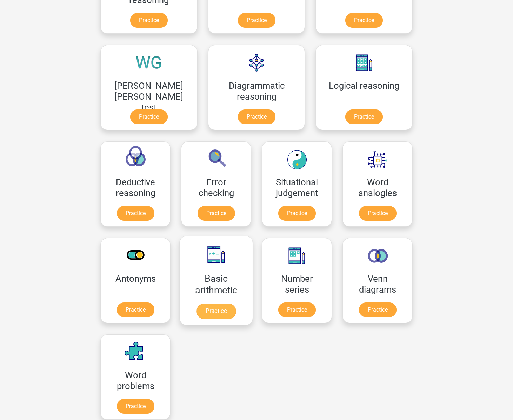
click at [236, 303] on link "Practice" at bounding box center [215, 310] width 39 height 15
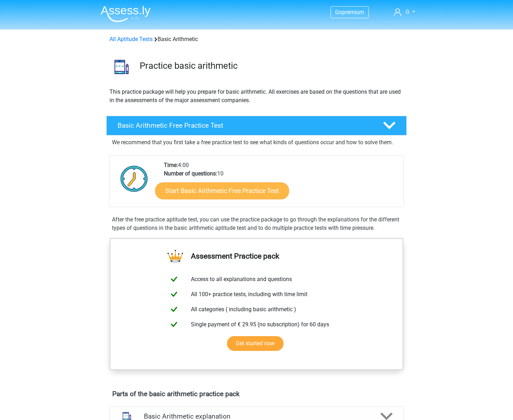
click at [243, 188] on link "Start Basic Arithmetic Free Practice Test" at bounding box center [222, 190] width 134 height 17
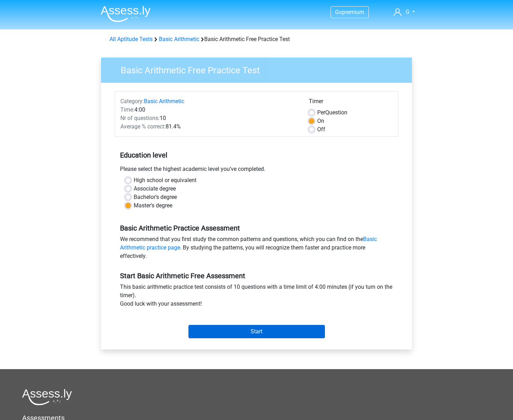
click at [256, 334] on input "Start" at bounding box center [256, 331] width 136 height 13
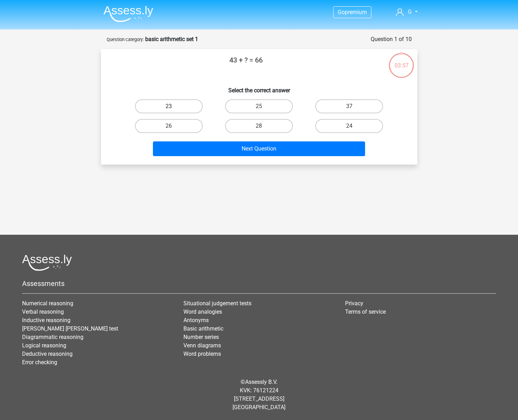
click at [181, 105] on label "23" at bounding box center [169, 106] width 68 height 14
click at [173, 106] on input "23" at bounding box center [171, 108] width 5 height 5
radio input "true"
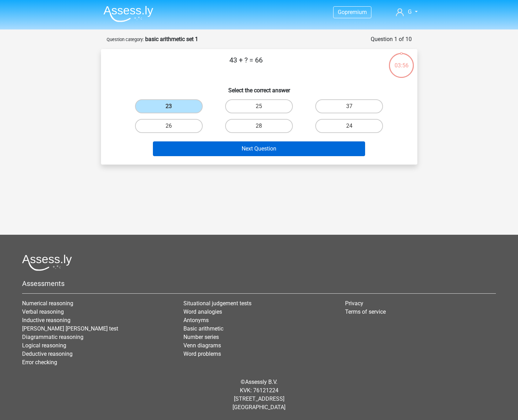
click at [310, 147] on button "Next Question" at bounding box center [259, 148] width 212 height 15
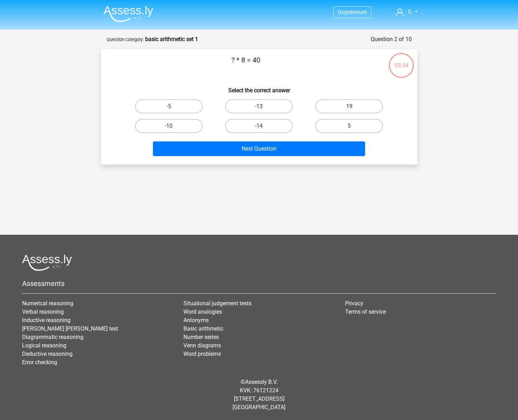
drag, startPoint x: 355, startPoint y: 127, endPoint x: 324, endPoint y: 140, distance: 33.6
click at [355, 127] on label "5" at bounding box center [349, 126] width 68 height 14
click at [354, 127] on input "5" at bounding box center [351, 128] width 5 height 5
radio input "true"
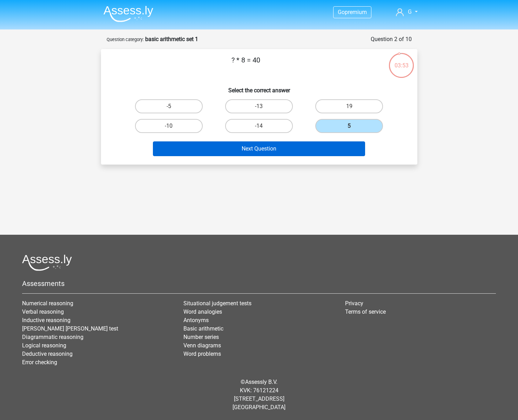
click at [304, 145] on button "Next Question" at bounding box center [259, 148] width 212 height 15
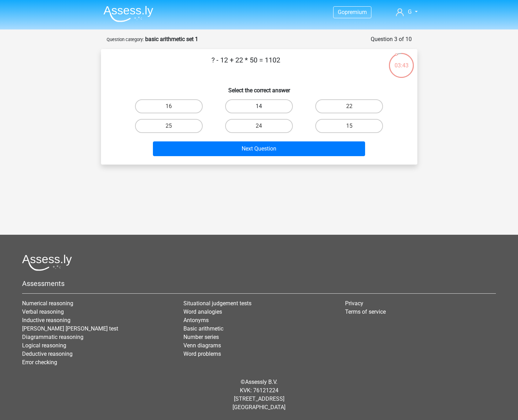
click at [257, 104] on label "14" at bounding box center [259, 106] width 68 height 14
click at [259, 106] on input "14" at bounding box center [261, 108] width 5 height 5
radio input "true"
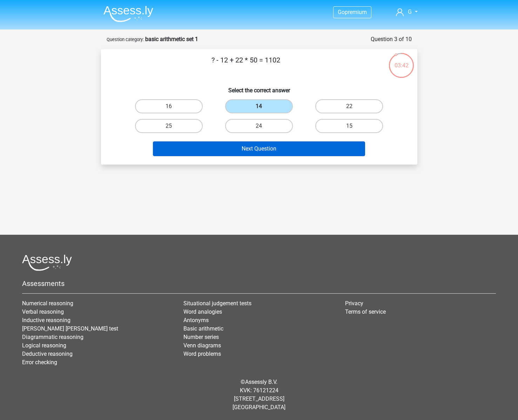
click at [256, 149] on button "Next Question" at bounding box center [259, 148] width 212 height 15
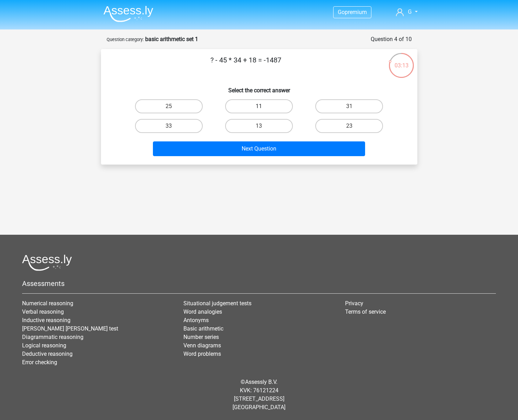
click at [266, 108] on label "11" at bounding box center [259, 106] width 68 height 14
click at [263, 108] on input "11" at bounding box center [261, 108] width 5 height 5
radio input "true"
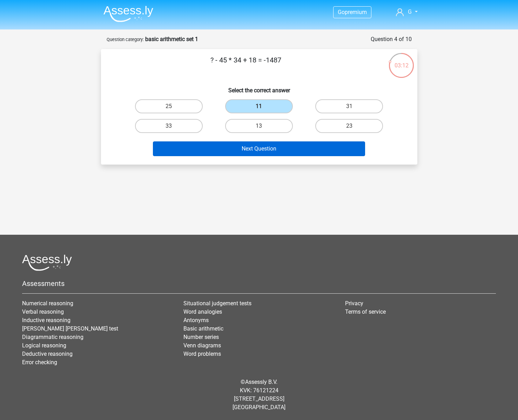
click at [290, 151] on button "Next Question" at bounding box center [259, 148] width 212 height 15
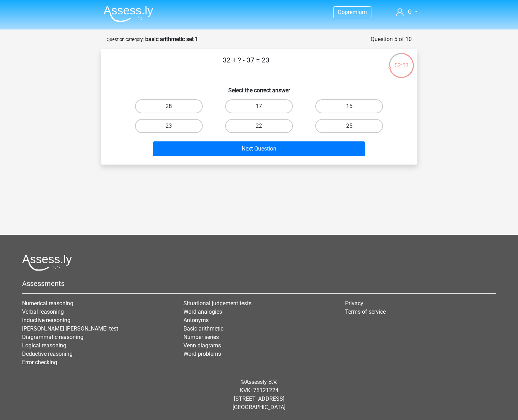
click at [188, 109] on label "28" at bounding box center [169, 106] width 68 height 14
click at [173, 109] on input "28" at bounding box center [171, 108] width 5 height 5
radio input "true"
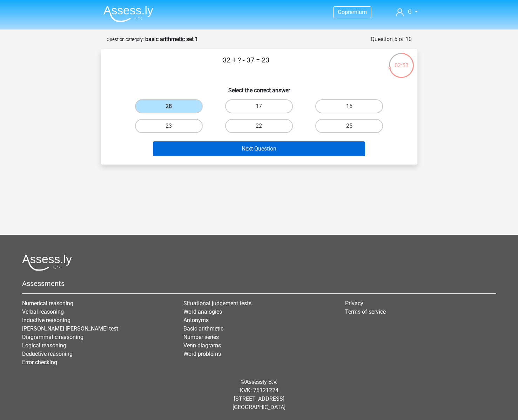
click at [249, 153] on button "Next Question" at bounding box center [259, 148] width 212 height 15
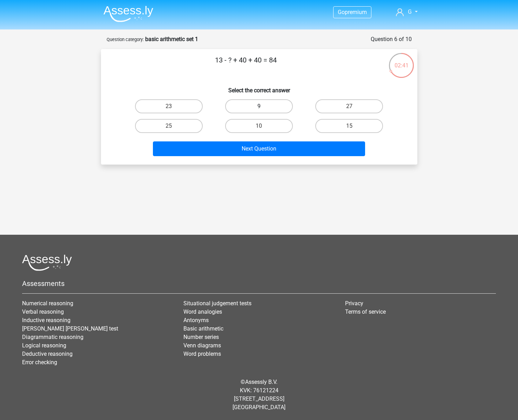
click at [260, 106] on label "9" at bounding box center [259, 106] width 68 height 14
click at [260, 106] on input "9" at bounding box center [261, 108] width 5 height 5
radio input "true"
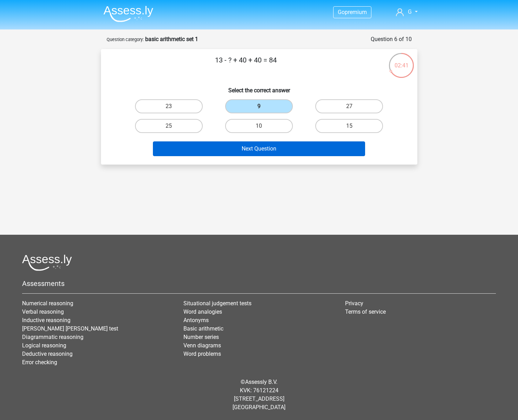
click at [255, 145] on button "Next Question" at bounding box center [259, 148] width 212 height 15
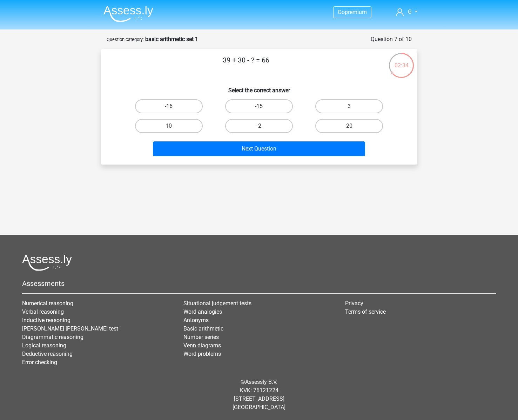
click at [361, 106] on label "3" at bounding box center [349, 106] width 68 height 14
click at [354, 106] on input "3" at bounding box center [351, 108] width 5 height 5
radio input "true"
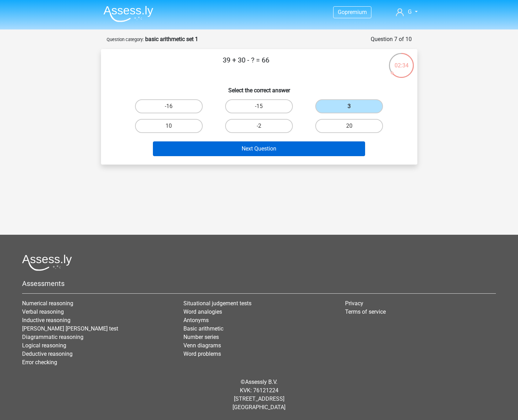
click at [310, 150] on button "Next Question" at bounding box center [259, 148] width 212 height 15
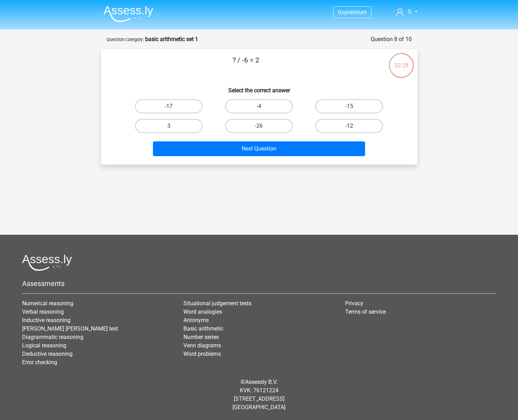
click at [364, 125] on label "-12" at bounding box center [349, 126] width 68 height 14
click at [354, 126] on input "-12" at bounding box center [351, 128] width 5 height 5
radio input "true"
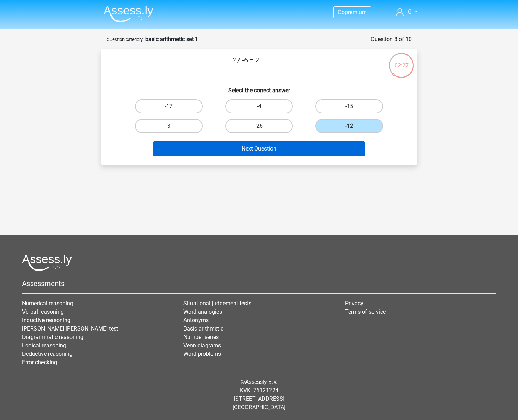
click at [296, 149] on button "Next Question" at bounding box center [259, 148] width 212 height 15
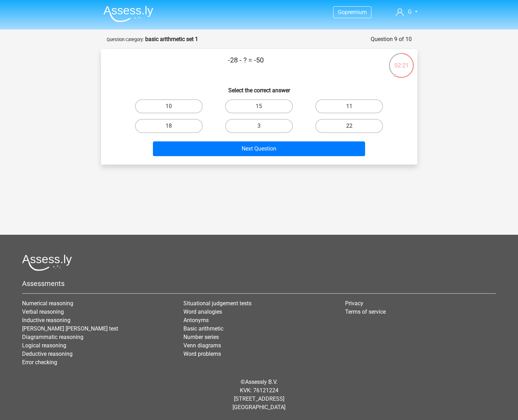
click at [364, 127] on label "22" at bounding box center [349, 126] width 68 height 14
click at [354, 127] on input "22" at bounding box center [351, 128] width 5 height 5
radio input "true"
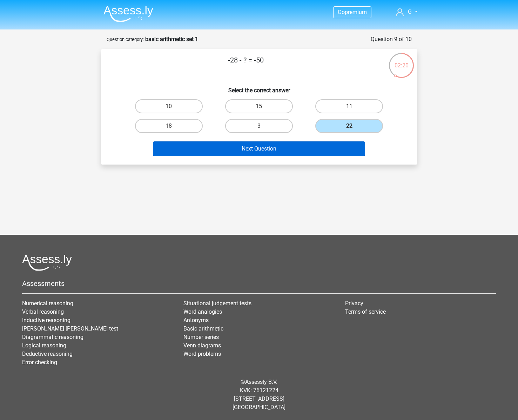
click at [318, 147] on button "Next Question" at bounding box center [259, 148] width 212 height 15
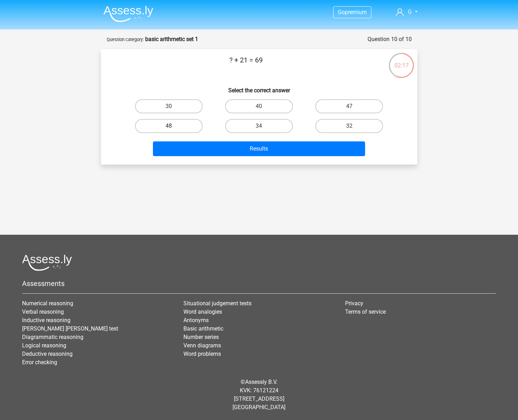
click at [177, 127] on label "48" at bounding box center [169, 126] width 68 height 14
click at [173, 127] on input "48" at bounding box center [171, 128] width 5 height 5
radio input "true"
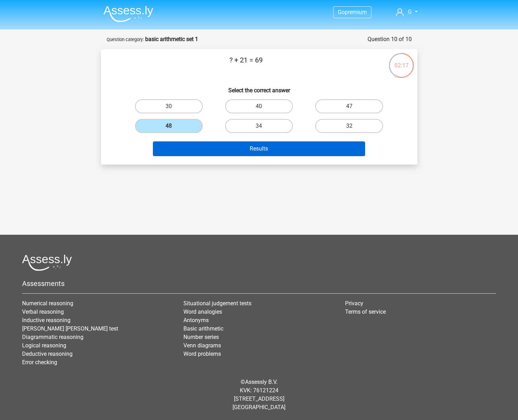
click at [228, 146] on button "Results" at bounding box center [259, 148] width 212 height 15
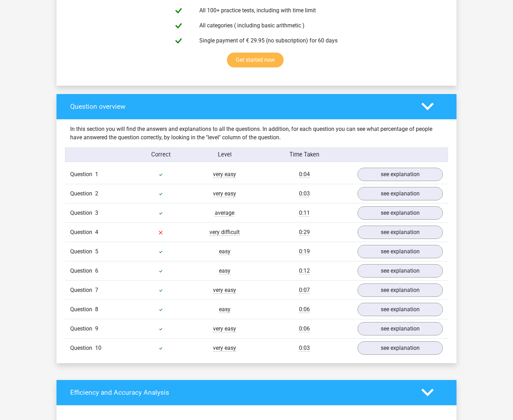
scroll to position [467, 0]
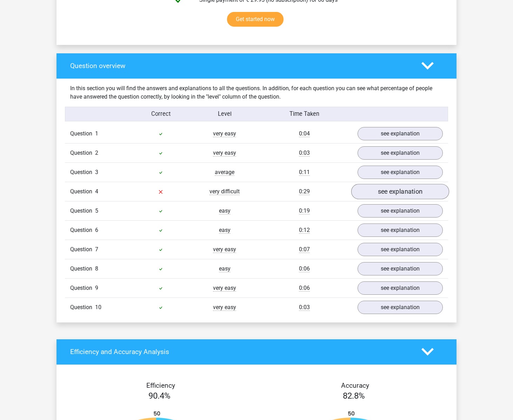
click at [400, 193] on link "see explanation" at bounding box center [400, 191] width 98 height 15
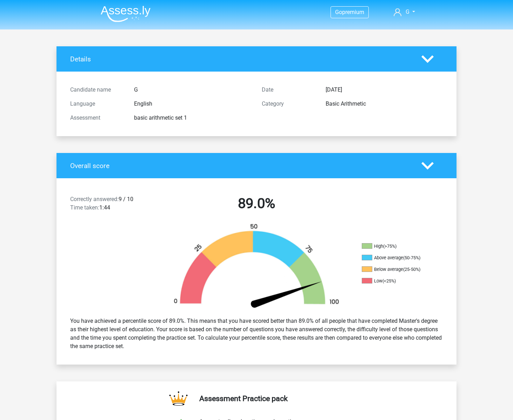
scroll to position [0, 0]
click at [125, 14] on img at bounding box center [126, 14] width 50 height 16
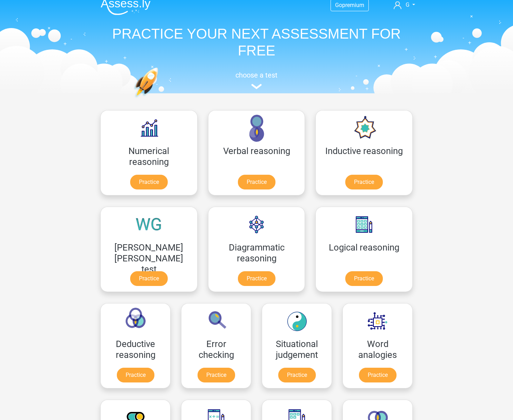
scroll to position [0, 0]
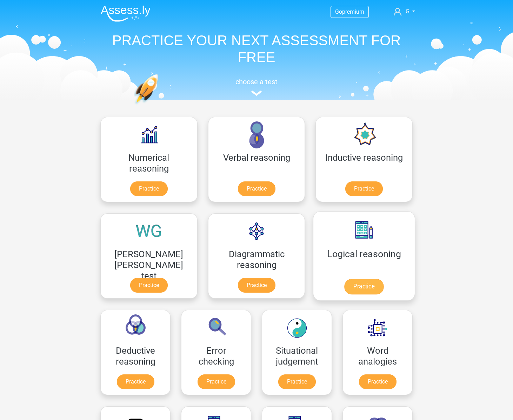
click at [344, 283] on link "Practice" at bounding box center [363, 286] width 39 height 15
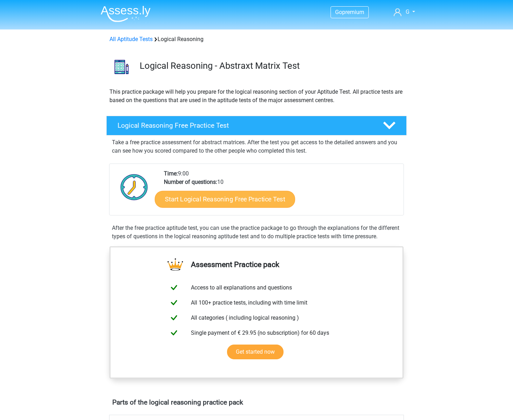
click at [189, 193] on link "Start Logical Reasoning Free Practice Test" at bounding box center [225, 198] width 140 height 17
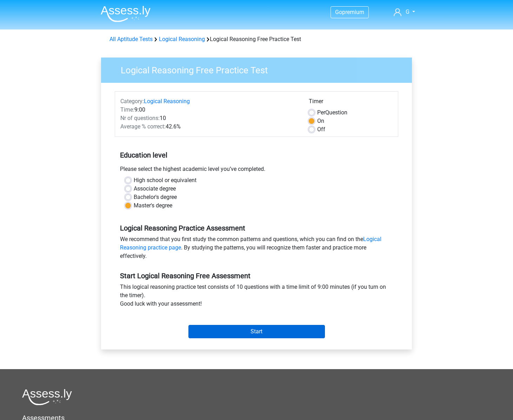
click at [260, 336] on input "Start" at bounding box center [256, 331] width 136 height 13
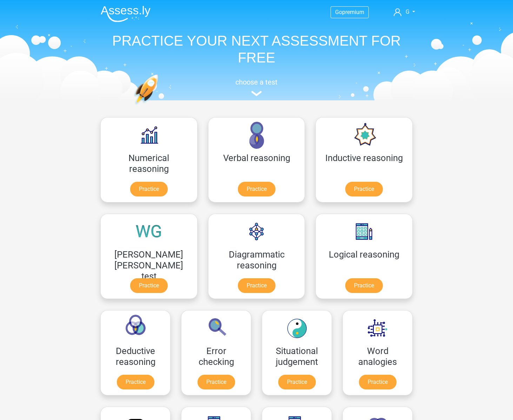
scroll to position [0, 0]
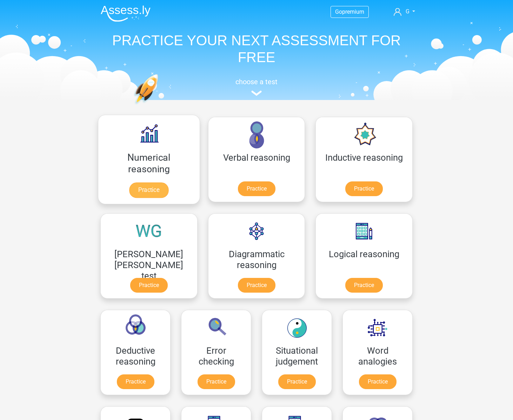
click at [147, 192] on link "Practice" at bounding box center [148, 189] width 39 height 15
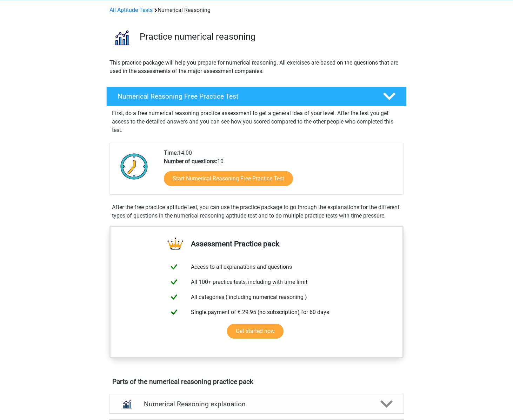
scroll to position [96, 0]
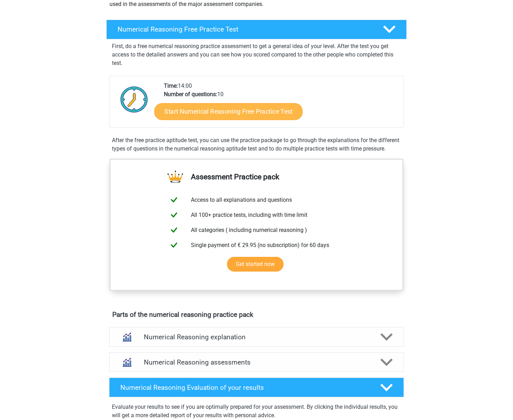
click at [204, 114] on link "Start Numerical Reasoning Free Practice Test" at bounding box center [228, 111] width 148 height 17
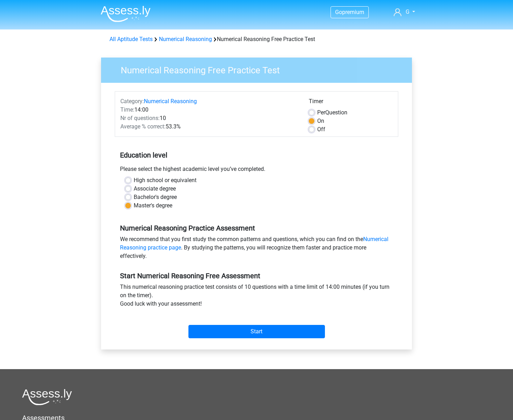
click at [234, 338] on div "Start" at bounding box center [256, 326] width 283 height 30
click at [236, 334] on input "Start" at bounding box center [256, 331] width 136 height 13
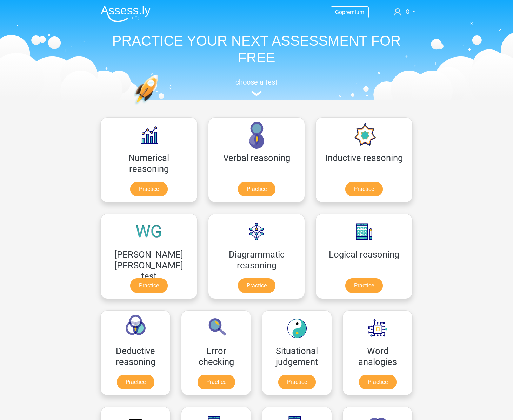
scroll to position [0, 0]
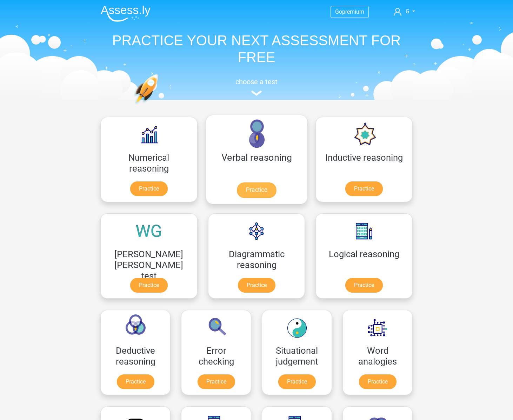
click at [237, 182] on link "Practice" at bounding box center [256, 189] width 39 height 15
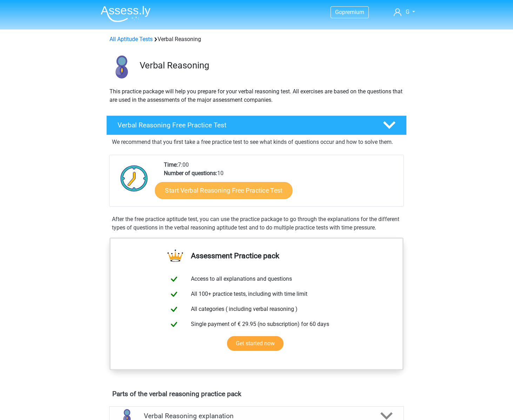
click at [208, 186] on link "Start Verbal Reasoning Free Practice Test" at bounding box center [223, 190] width 137 height 17
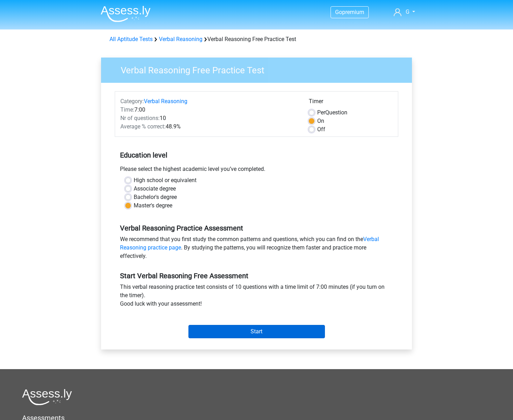
click at [285, 329] on input "Start" at bounding box center [256, 331] width 136 height 13
click at [317, 111] on label "Per Question" at bounding box center [332, 112] width 30 height 8
click at [314, 111] on input "Per Question" at bounding box center [312, 111] width 6 height 7
radio input "true"
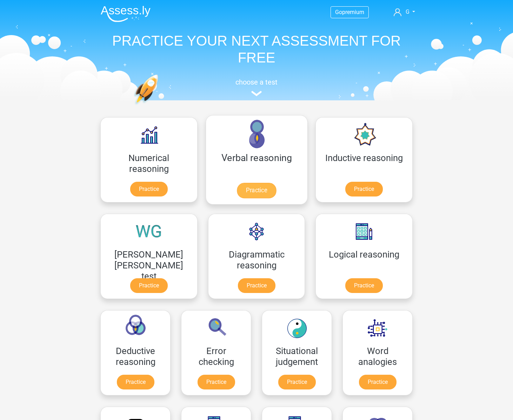
click at [237, 192] on link "Practice" at bounding box center [256, 190] width 39 height 15
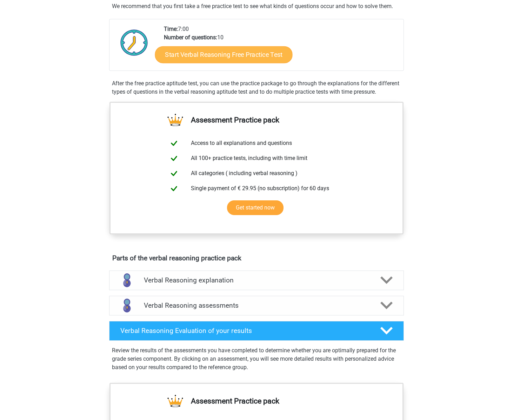
scroll to position [294, 0]
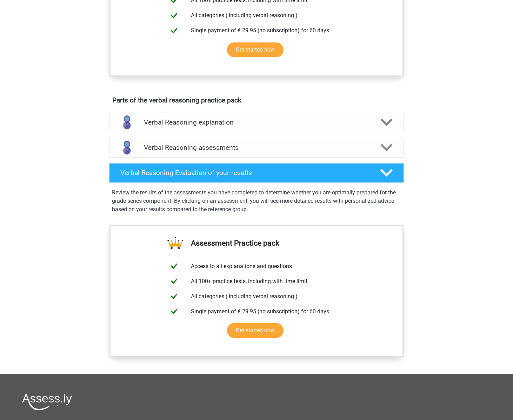
click at [239, 126] on h4 "Verbal Reasoning explanation" at bounding box center [256, 122] width 225 height 8
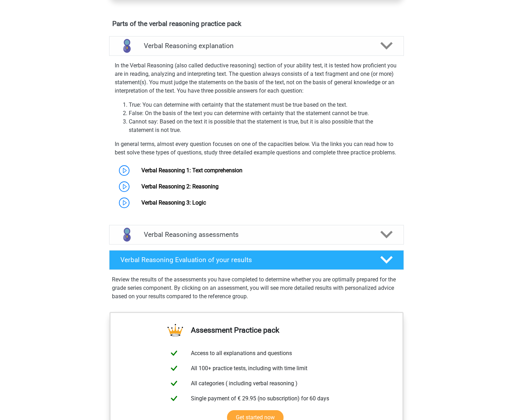
scroll to position [373, 0]
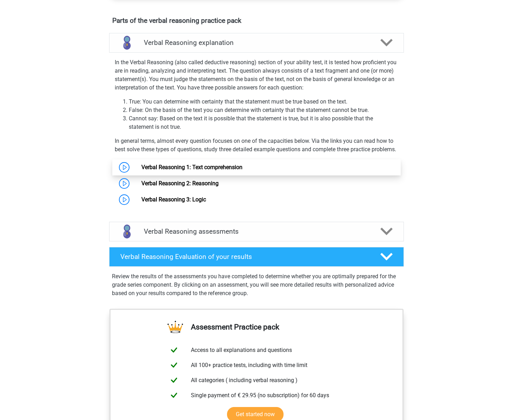
click at [210, 170] on link "Verbal Reasoning 1: Text comprehension" at bounding box center [191, 167] width 101 height 7
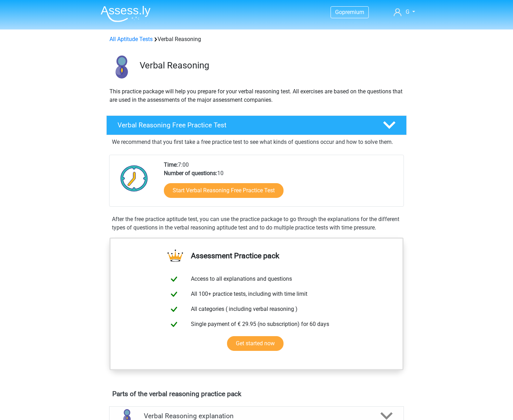
scroll to position [0, 0]
click at [235, 191] on link "Start Verbal Reasoning Free Practice Test" at bounding box center [223, 190] width 137 height 17
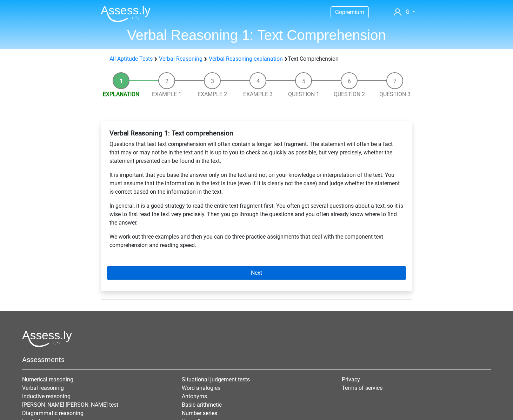
click at [232, 271] on link "Next" at bounding box center [257, 272] width 300 height 13
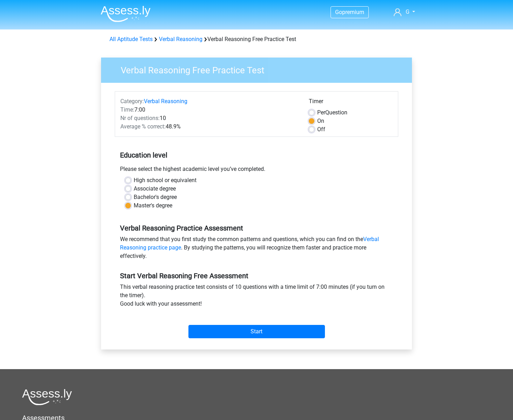
click at [329, 118] on div "On" at bounding box center [351, 121] width 84 height 8
click at [329, 114] on label "Per Question" at bounding box center [332, 112] width 30 height 8
click at [314, 114] on input "Per Question" at bounding box center [312, 111] width 6 height 7
radio input "true"
click at [276, 333] on input "Start" at bounding box center [256, 331] width 136 height 13
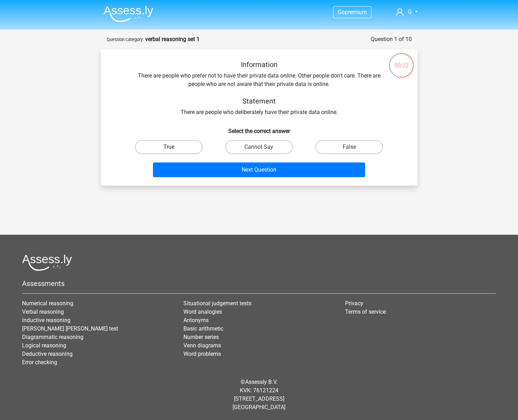
click at [160, 145] on label "True" at bounding box center [169, 147] width 68 height 14
click at [169, 147] on input "True" at bounding box center [171, 149] width 5 height 5
radio input "true"
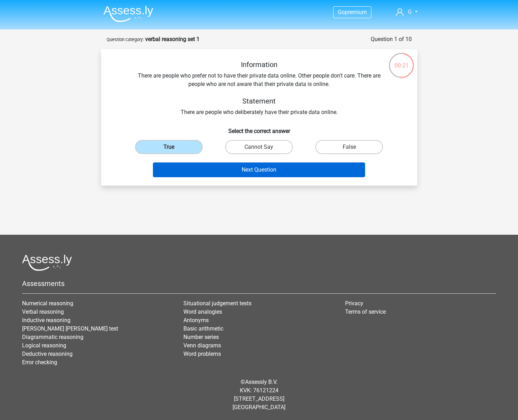
click at [267, 171] on button "Next Question" at bounding box center [259, 169] width 212 height 15
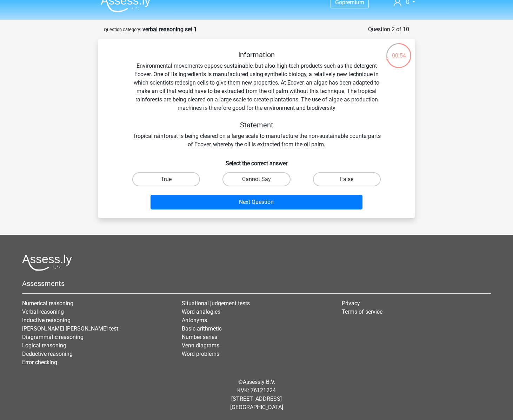
scroll to position [10, 0]
drag, startPoint x: 178, startPoint y: 88, endPoint x: 373, endPoint y: 88, distance: 195.0
click at [373, 88] on div "Information Environmental movements oppose sustainable, but also high-tech prod…" at bounding box center [256, 100] width 294 height 98
click at [191, 177] on label "True" at bounding box center [166, 179] width 68 height 14
click at [171, 179] on input "True" at bounding box center [168, 181] width 5 height 5
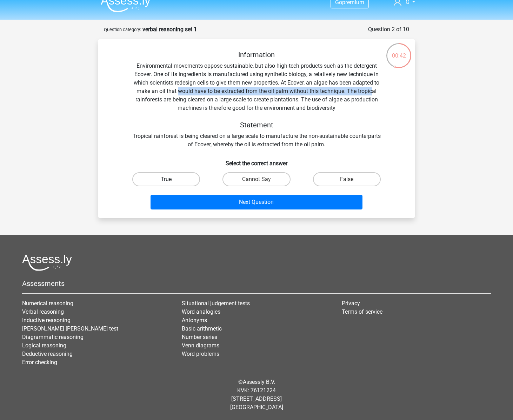
radio input "true"
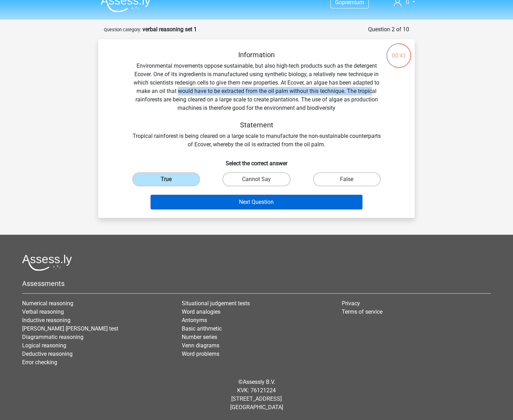
click at [246, 203] on button "Next Question" at bounding box center [256, 202] width 212 height 15
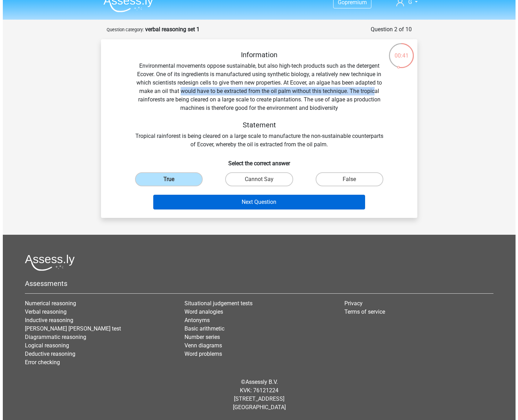
scroll to position [0, 0]
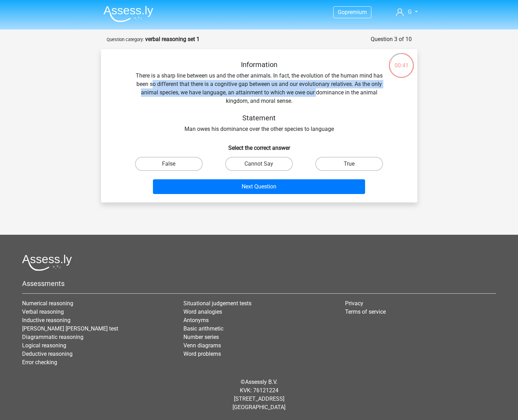
drag, startPoint x: 152, startPoint y: 84, endPoint x: 318, endPoint y: 94, distance: 166.5
click at [318, 94] on div "Information There is a sharp line between us and the other animals. In fact, th…" at bounding box center [259, 96] width 294 height 73
click at [167, 163] on label "False" at bounding box center [169, 164] width 68 height 14
click at [169, 164] on input "False" at bounding box center [171, 166] width 5 height 5
radio input "true"
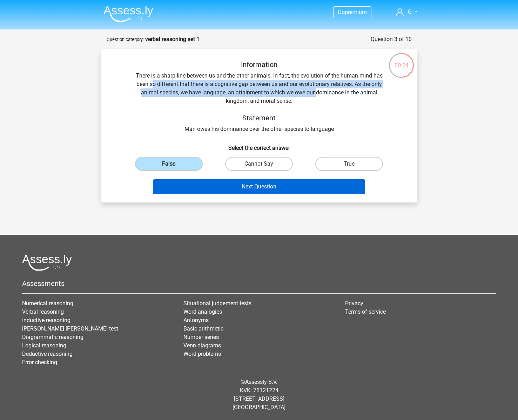
click at [208, 191] on button "Next Question" at bounding box center [259, 186] width 212 height 15
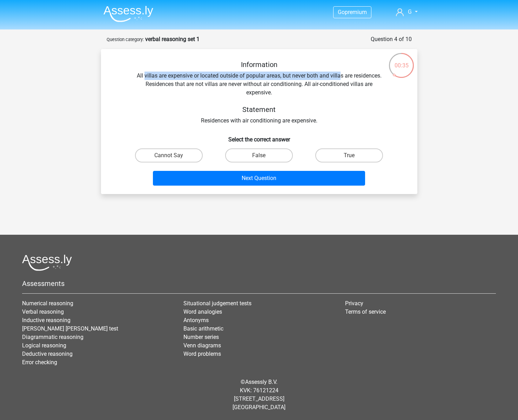
drag, startPoint x: 145, startPoint y: 72, endPoint x: 339, endPoint y: 76, distance: 194.7
click at [339, 76] on div "Information All villas are expensive or located outside of popular areas, but n…" at bounding box center [259, 92] width 294 height 65
click at [165, 155] on label "Cannot Say" at bounding box center [169, 155] width 68 height 14
click at [169, 155] on input "Cannot Say" at bounding box center [171, 157] width 5 height 5
radio input "true"
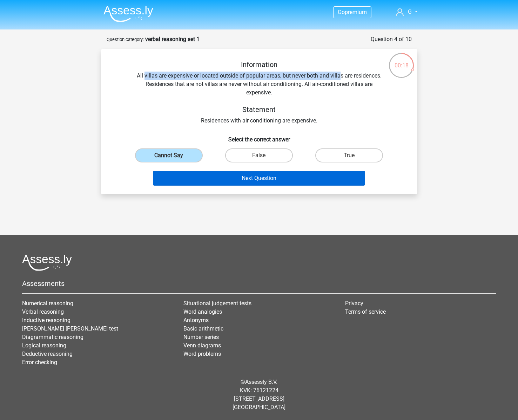
click at [210, 180] on button "Next Question" at bounding box center [259, 178] width 212 height 15
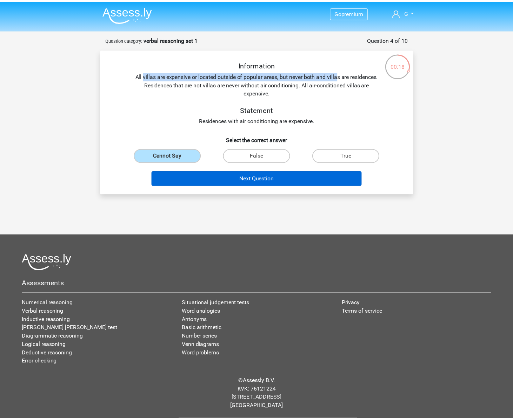
scroll to position [18, 0]
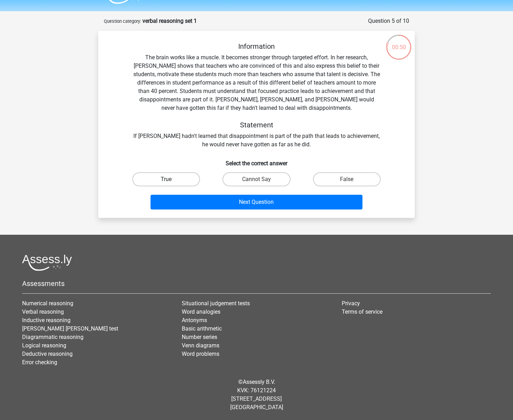
click at [159, 179] on label "True" at bounding box center [166, 179] width 68 height 14
click at [166, 179] on input "True" at bounding box center [168, 181] width 5 height 5
radio input "true"
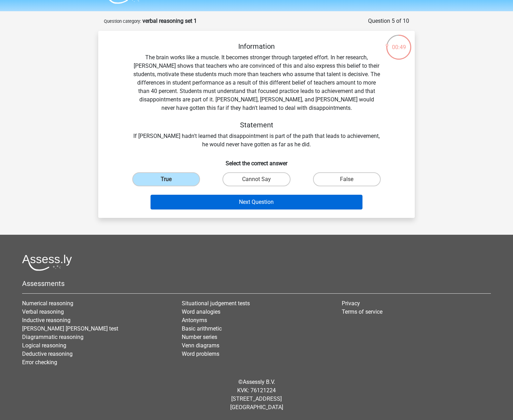
click at [204, 203] on button "Next Question" at bounding box center [256, 202] width 212 height 15
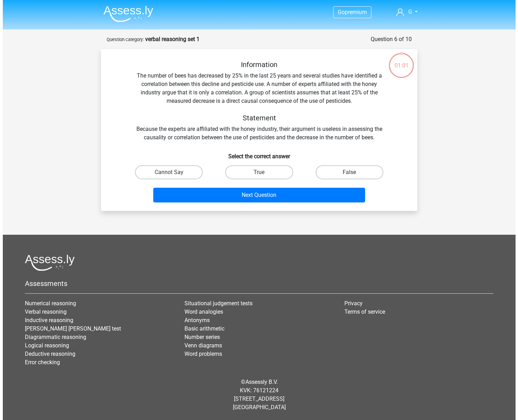
scroll to position [0, 0]
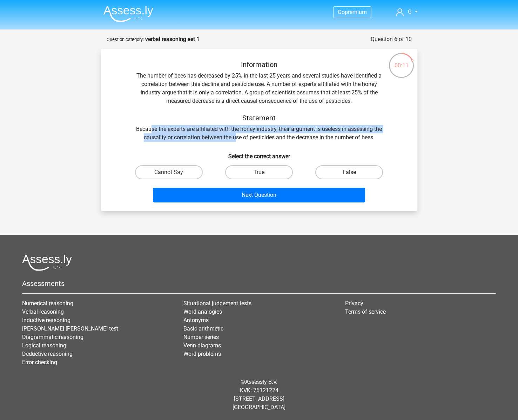
drag, startPoint x: 150, startPoint y: 129, endPoint x: 236, endPoint y: 136, distance: 85.9
click at [236, 136] on div "Information The number of bees has decreased by 25% in the last 25 years and se…" at bounding box center [259, 100] width 294 height 81
click at [336, 172] on label "False" at bounding box center [349, 172] width 68 height 14
click at [349, 172] on input "False" at bounding box center [351, 174] width 5 height 5
radio input "true"
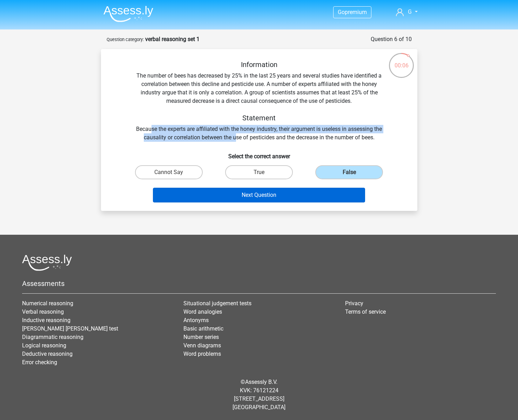
click at [257, 195] on button "Next Question" at bounding box center [259, 195] width 212 height 15
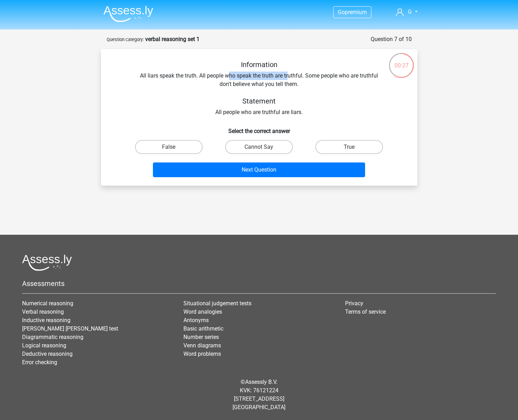
drag, startPoint x: 229, startPoint y: 76, endPoint x: 289, endPoint y: 75, distance: 60.7
click at [289, 75] on div "Information All liars speak the truth. All people who speak the truth are truth…" at bounding box center [259, 88] width 294 height 56
click at [189, 148] on label "False" at bounding box center [169, 147] width 68 height 14
click at [173, 148] on input "False" at bounding box center [171, 149] width 5 height 5
radio input "true"
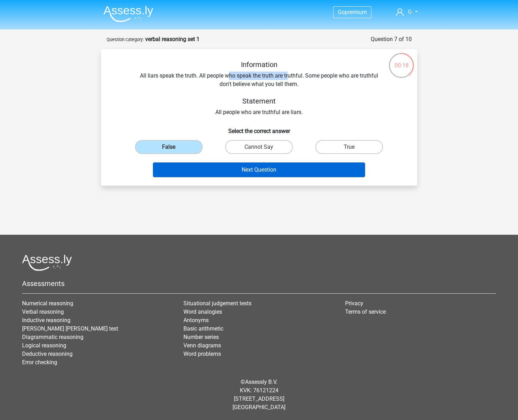
click at [211, 167] on button "Next Question" at bounding box center [259, 169] width 212 height 15
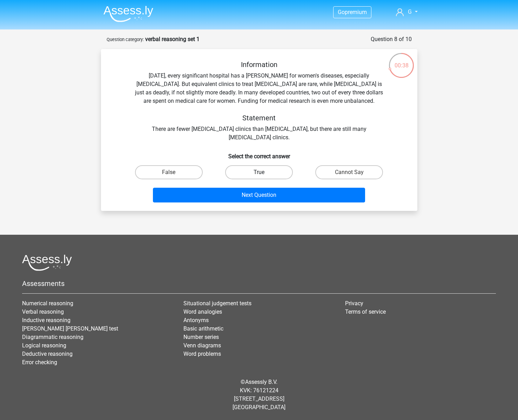
click at [268, 174] on label "True" at bounding box center [259, 172] width 68 height 14
click at [263, 174] on input "True" at bounding box center [261, 174] width 5 height 5
radio input "true"
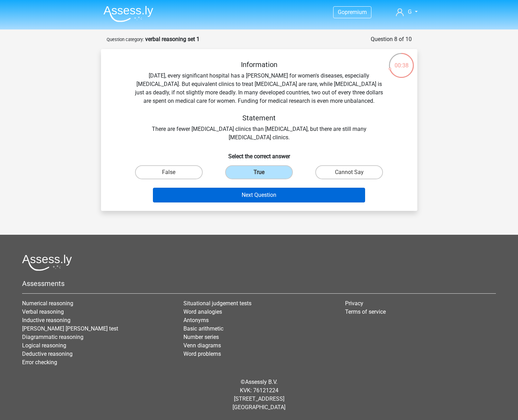
click at [265, 192] on button "Next Question" at bounding box center [259, 195] width 212 height 15
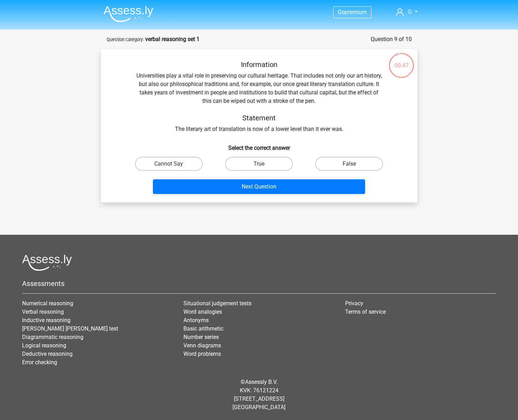
drag, startPoint x: 268, startPoint y: 164, endPoint x: 262, endPoint y: 177, distance: 14.9
click at [268, 164] on label "True" at bounding box center [259, 164] width 68 height 14
click at [263, 164] on input "True" at bounding box center [261, 166] width 5 height 5
radio input "true"
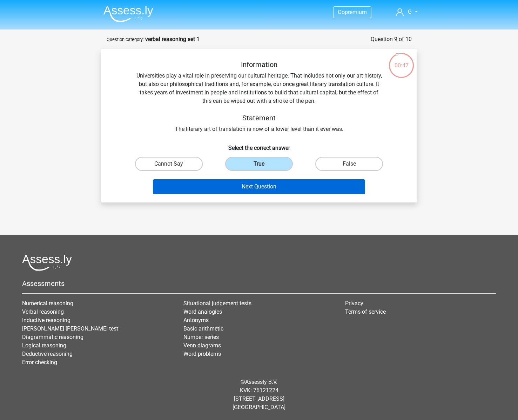
click at [260, 181] on button "Next Question" at bounding box center [259, 186] width 212 height 15
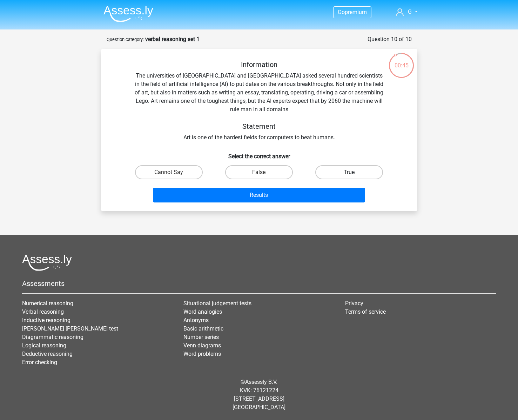
click at [329, 172] on label "True" at bounding box center [349, 172] width 68 height 14
click at [349, 172] on input "True" at bounding box center [351, 174] width 5 height 5
radio input "true"
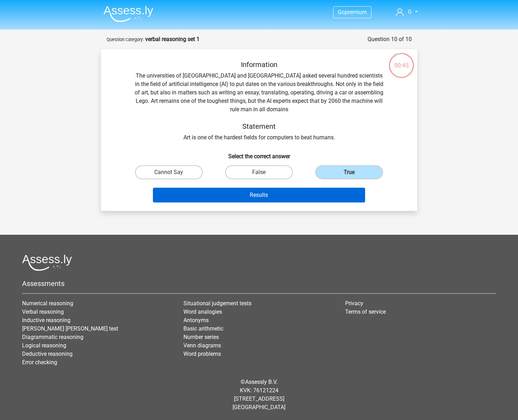
click at [316, 193] on button "Results" at bounding box center [259, 195] width 212 height 15
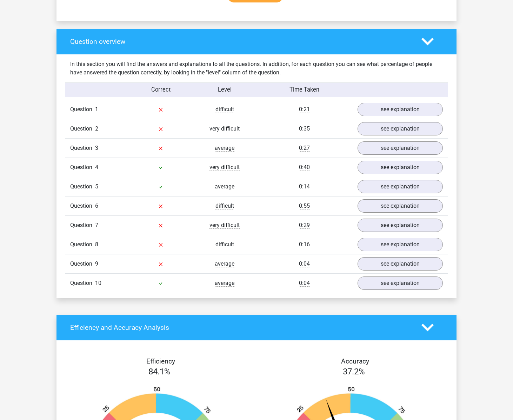
scroll to position [487, 0]
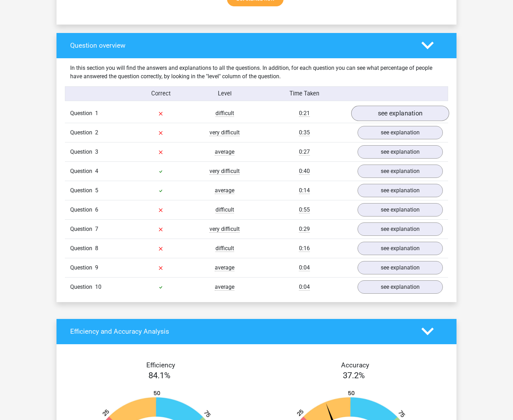
click at [379, 112] on link "see explanation" at bounding box center [400, 113] width 98 height 15
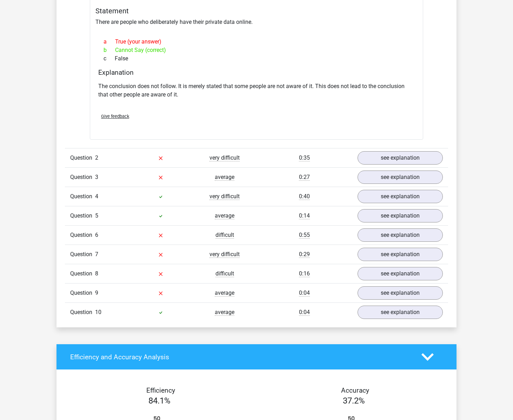
scroll to position [653, 0]
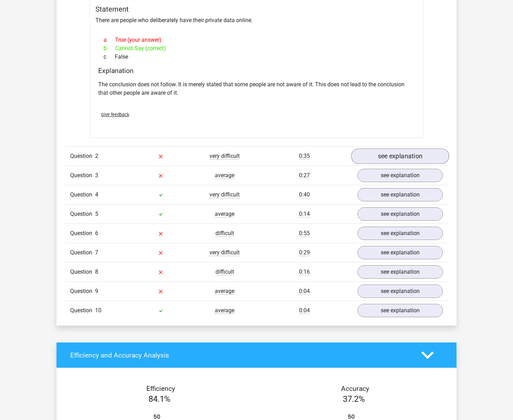
click at [384, 158] on link "see explanation" at bounding box center [400, 155] width 98 height 15
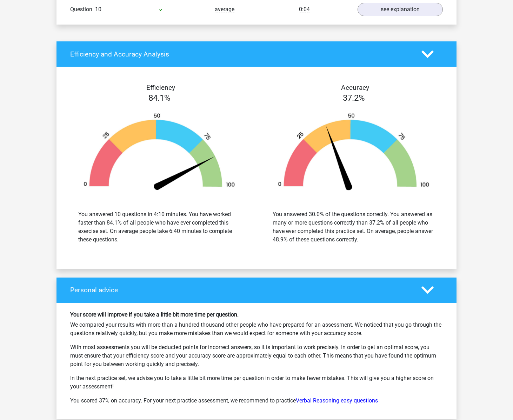
scroll to position [1237, 0]
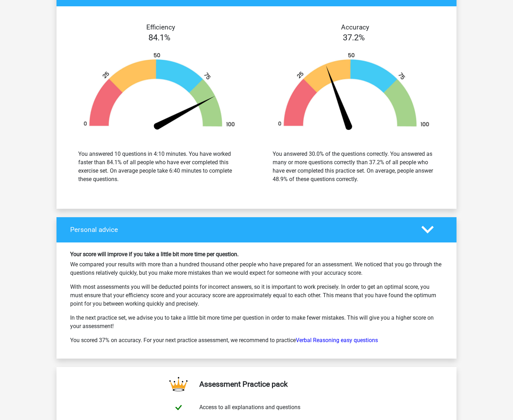
click at [172, 310] on div "Your score will improve if you take a little bit more time per question. We com…" at bounding box center [256, 300] width 383 height 99
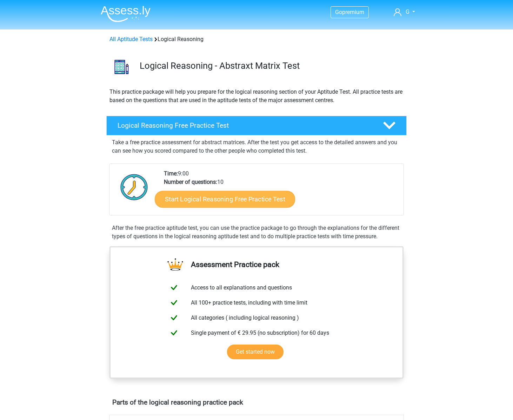
click at [273, 203] on link "Start Logical Reasoning Free Practice Test" at bounding box center [225, 198] width 140 height 17
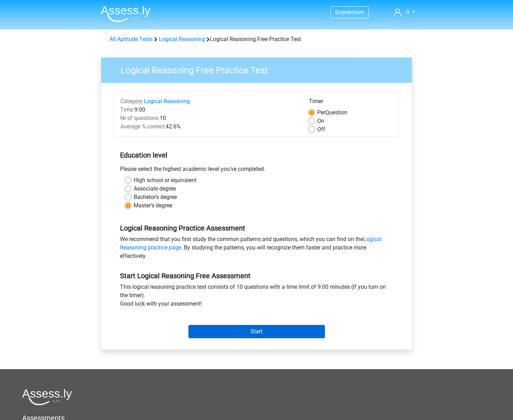
click at [228, 330] on input "Start" at bounding box center [256, 331] width 136 height 13
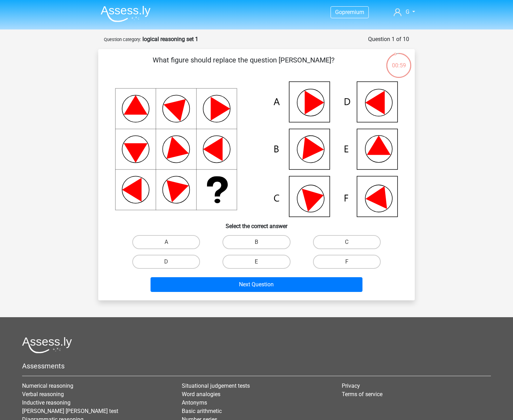
click at [116, 13] on img at bounding box center [126, 14] width 50 height 16
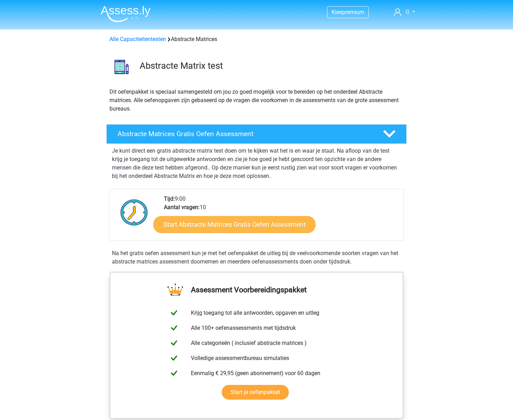
click at [244, 224] on link "Start Abstracte Matrices Gratis Oefen Assessment" at bounding box center [234, 224] width 162 height 17
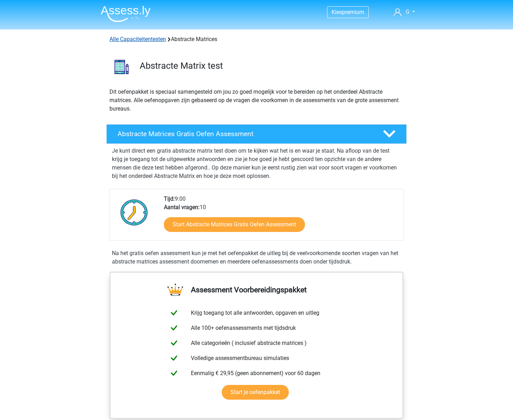
click at [139, 38] on link "Alle Capaciteitentesten" at bounding box center [137, 39] width 56 height 7
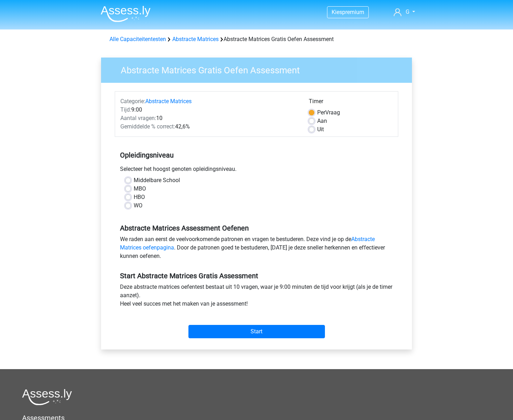
drag, startPoint x: 135, startPoint y: 206, endPoint x: 155, endPoint y: 217, distance: 22.9
click at [135, 206] on label "WO" at bounding box center [138, 205] width 9 height 8
click at [131, 206] on input "WO" at bounding box center [128, 204] width 6 height 7
radio input "true"
click at [240, 330] on input "Start" at bounding box center [256, 331] width 136 height 13
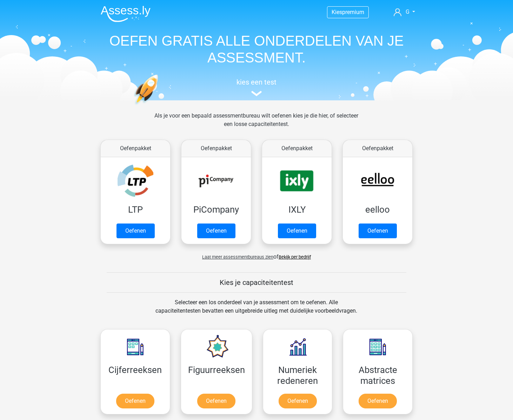
scroll to position [298, 0]
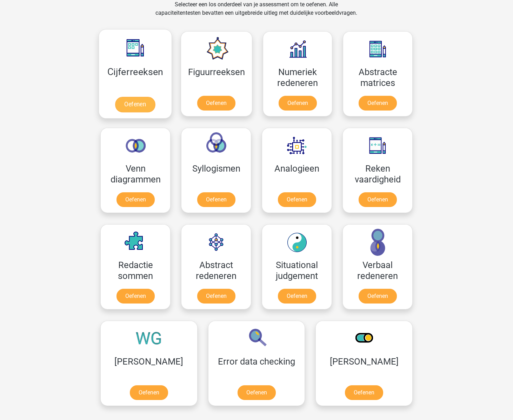
click at [134, 97] on link "Oefenen" at bounding box center [135, 104] width 40 height 15
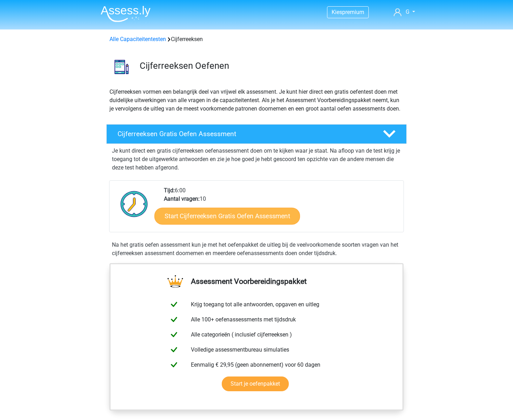
click at [242, 217] on link "Start Cijferreeksen Gratis Oefen Assessment" at bounding box center [227, 215] width 146 height 17
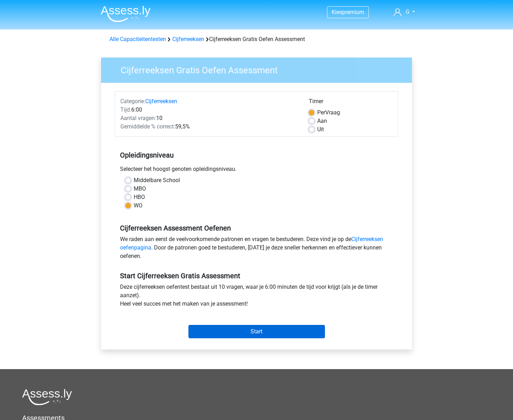
click at [261, 339] on div "Start" at bounding box center [256, 326] width 283 height 30
click at [262, 335] on input "Start" at bounding box center [256, 331] width 136 height 13
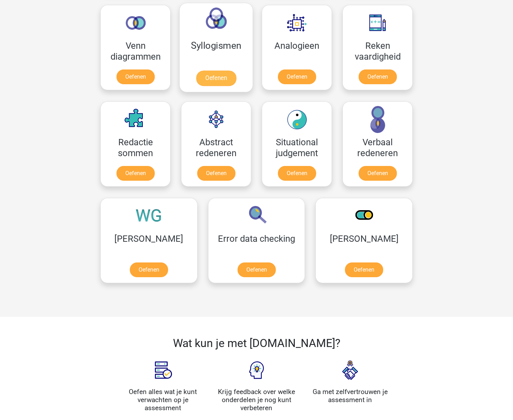
scroll to position [420, 0]
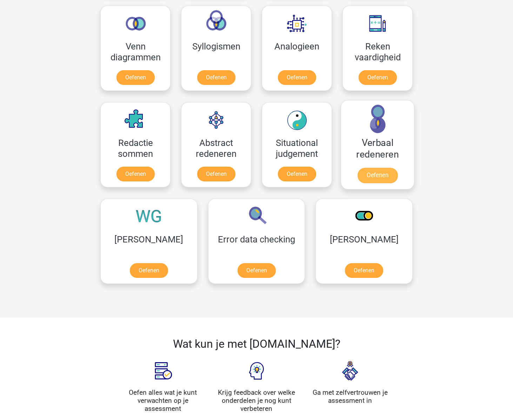
click at [385, 179] on link "Oefenen" at bounding box center [377, 175] width 40 height 15
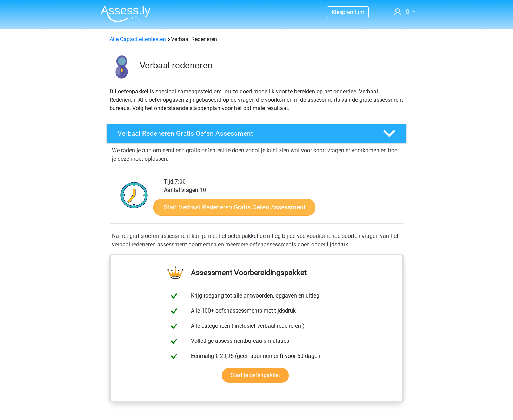
click at [235, 204] on link "Start Verbaal Redeneren Gratis Oefen Assessment" at bounding box center [234, 207] width 162 height 17
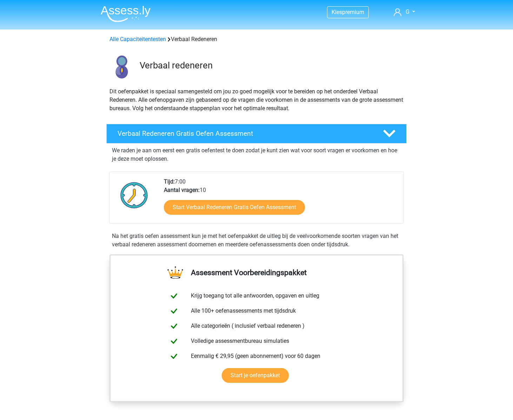
click at [128, 44] on div "Alle Capaciteitentesten Verbaal Redeneren" at bounding box center [256, 37] width 333 height 17
click at [135, 40] on link "Alle Capaciteitentesten" at bounding box center [137, 39] width 56 height 7
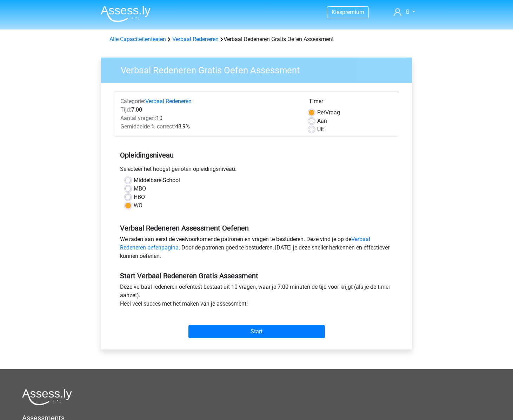
scroll to position [2, 0]
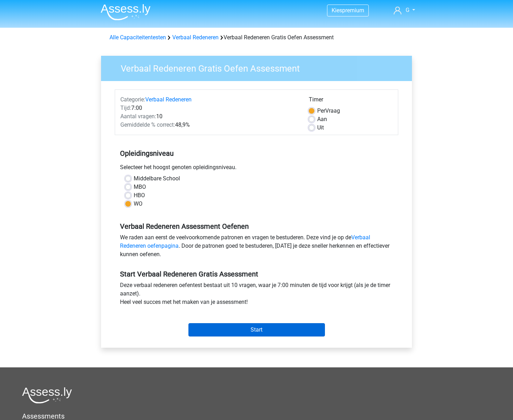
click at [256, 332] on input "Start" at bounding box center [256, 329] width 136 height 13
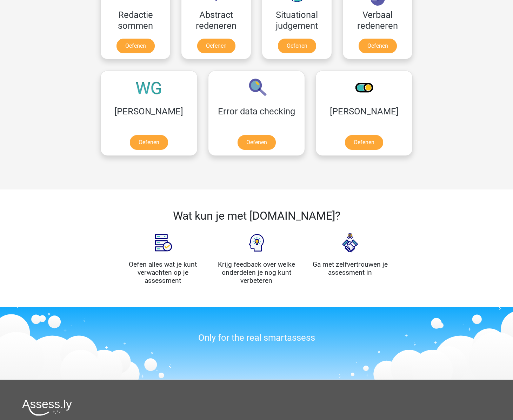
scroll to position [172, 0]
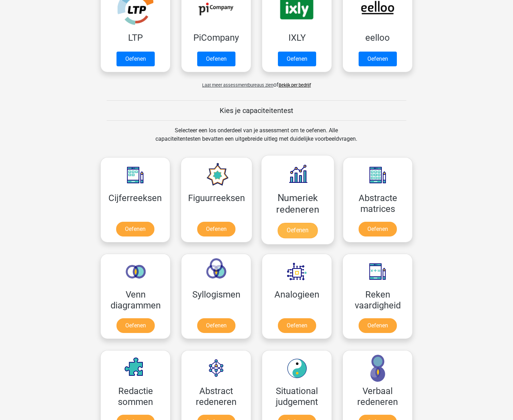
click at [301, 229] on link "Oefenen" at bounding box center [297, 230] width 40 height 15
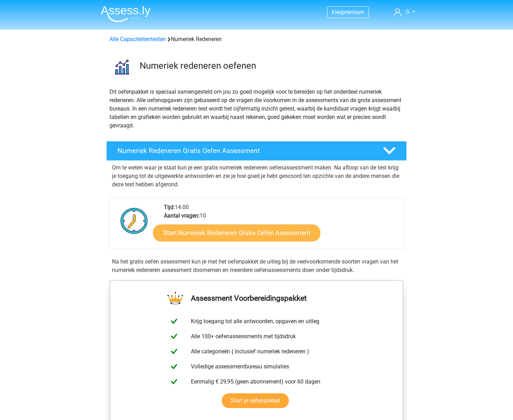
click at [263, 230] on link "Start Numeriek Redeneren Gratis Oefen Assessment" at bounding box center [236, 232] width 167 height 17
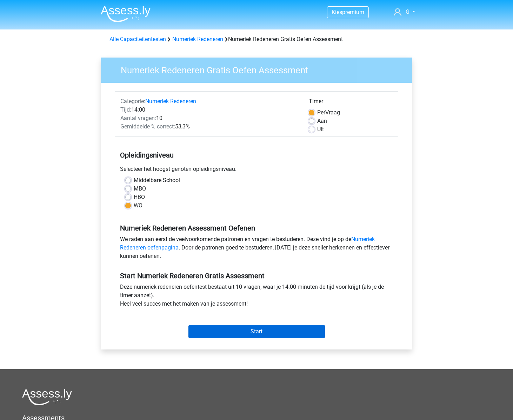
click at [257, 328] on input "Start" at bounding box center [256, 331] width 136 height 13
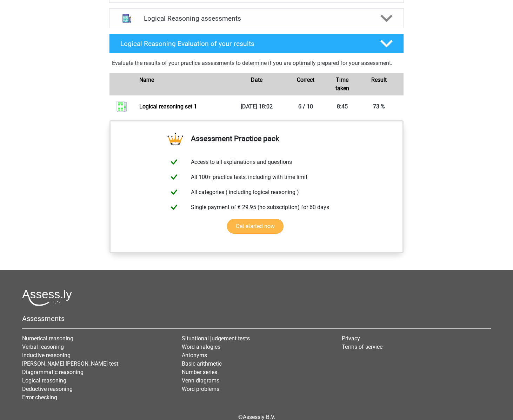
scroll to position [483, 0]
